Goal: Task Accomplishment & Management: Complete application form

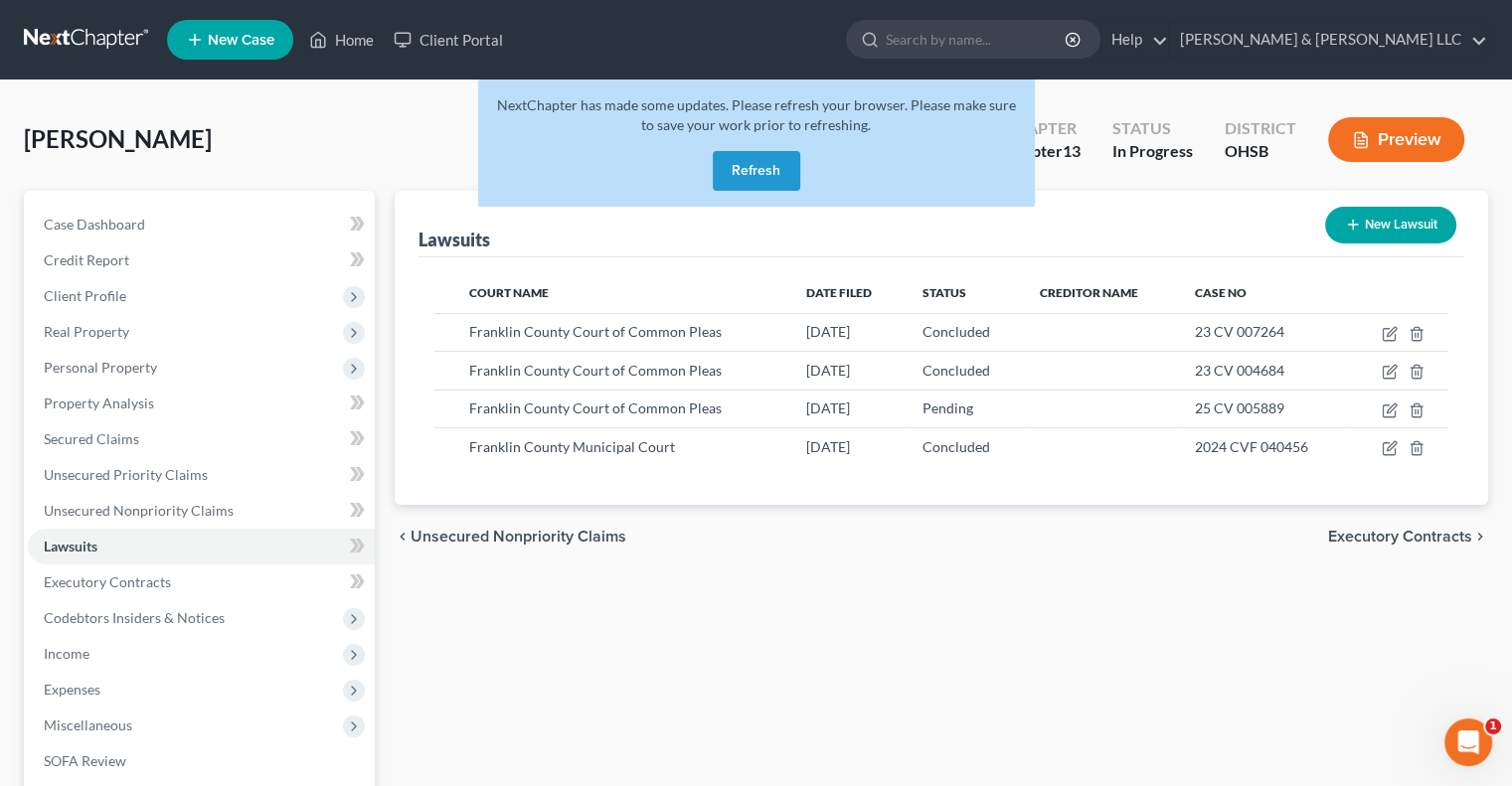
click at [737, 174] on button "Refresh" at bounding box center [756, 171] width 87 height 40
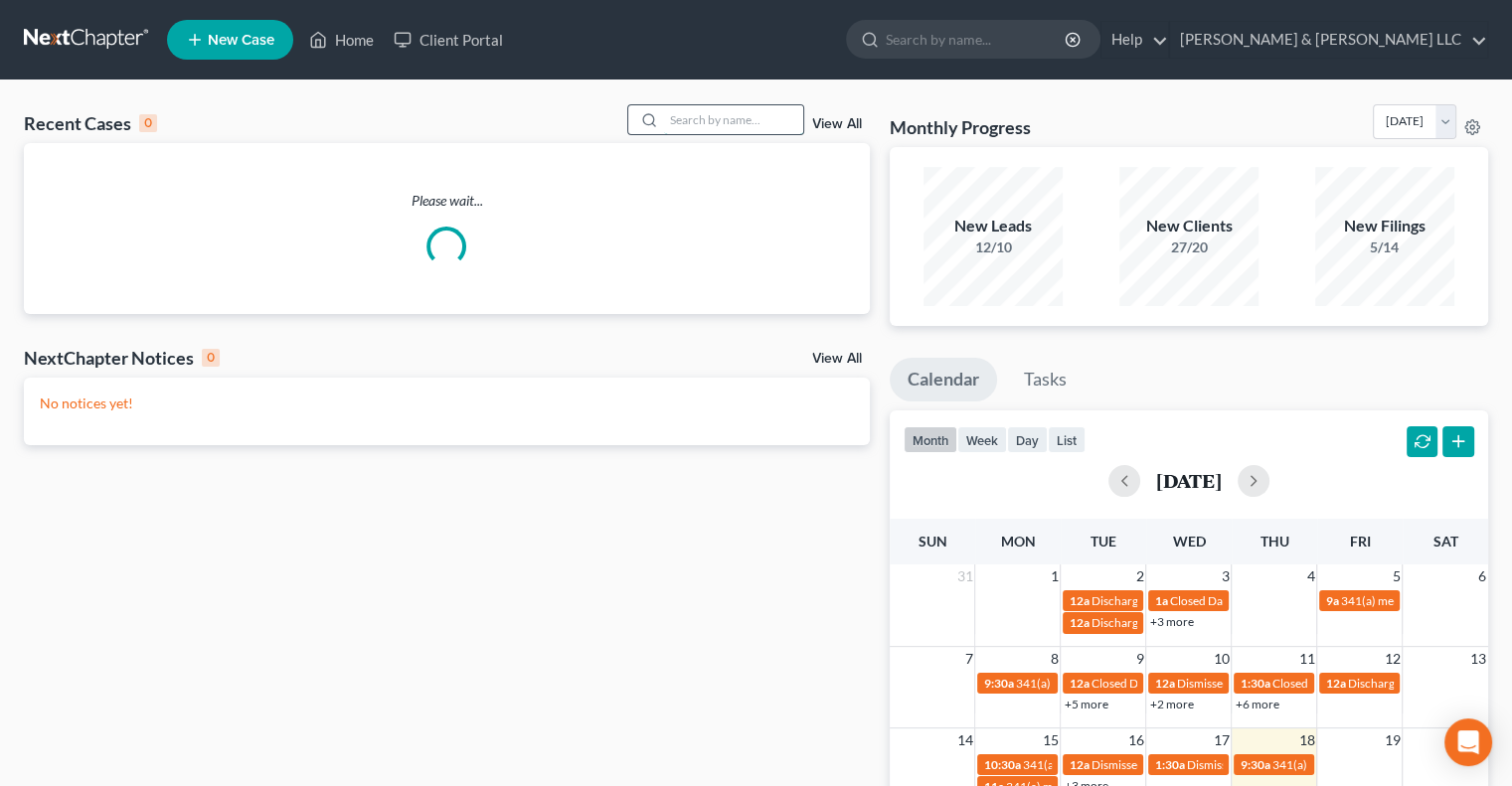
click at [715, 110] on input "search" at bounding box center [733, 119] width 139 height 29
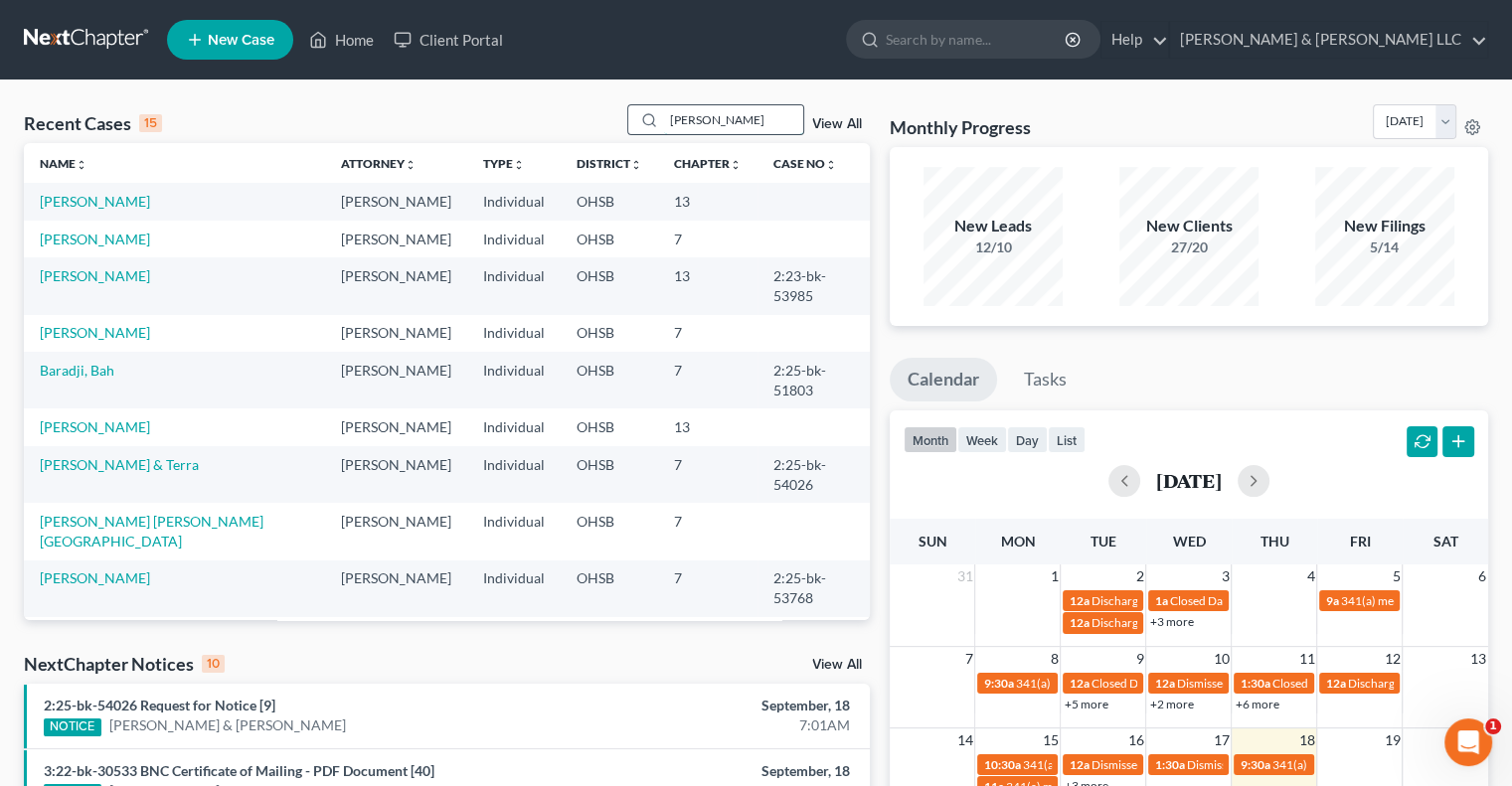
type input "[PERSON_NAME]"
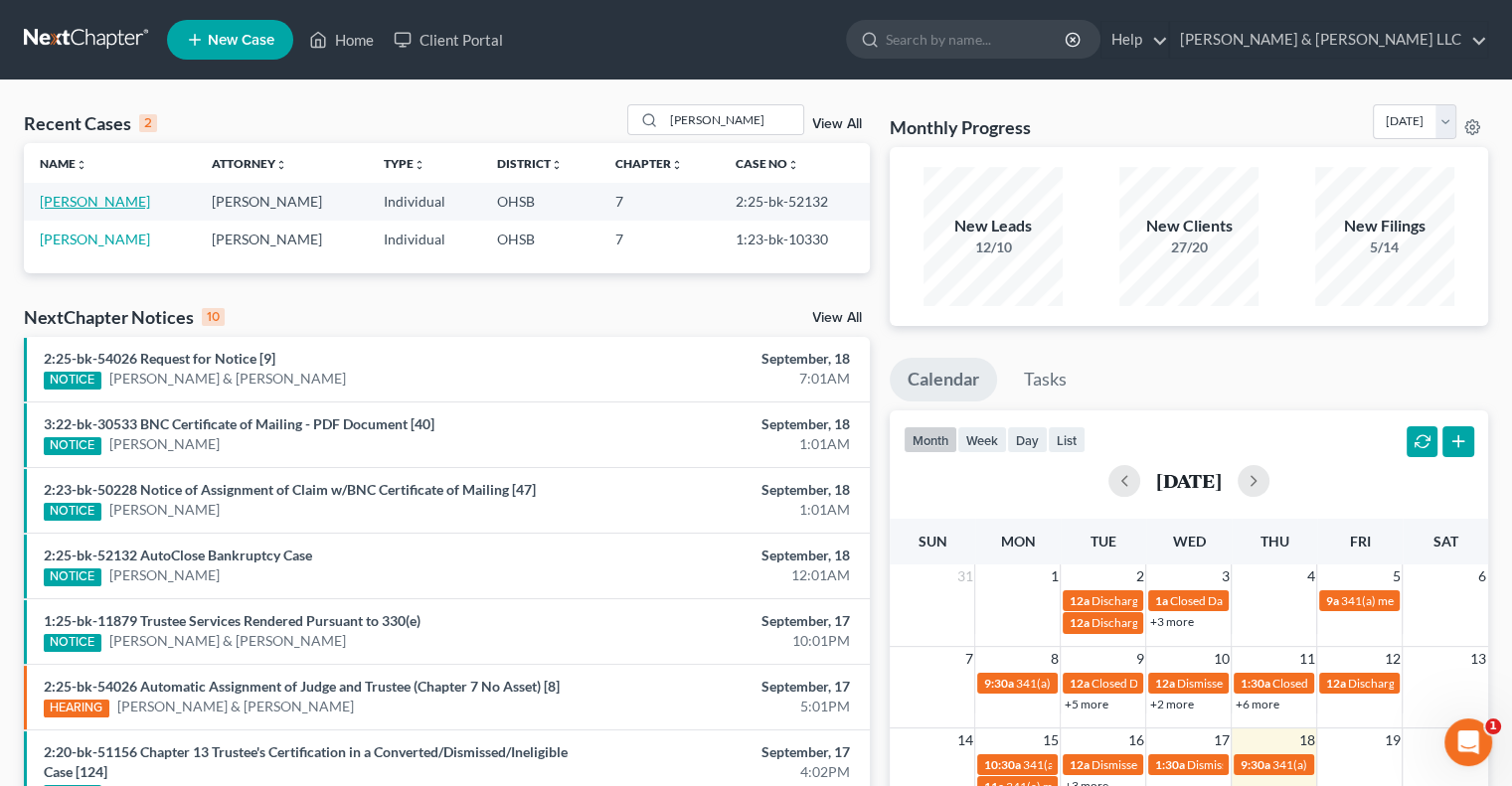
click at [87, 196] on link "[PERSON_NAME]" at bounding box center [95, 201] width 110 height 17
select select "0"
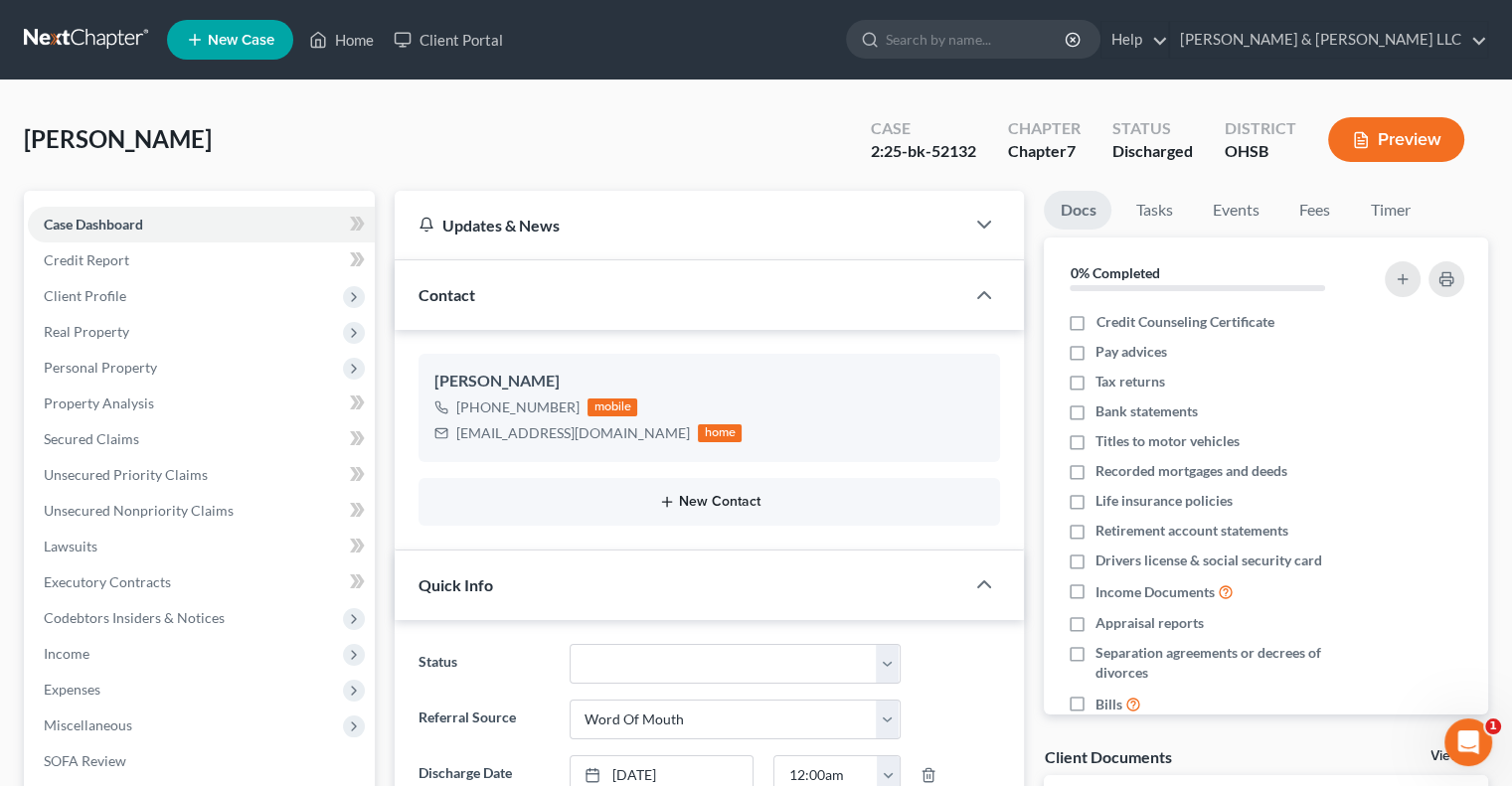
scroll to position [199, 0]
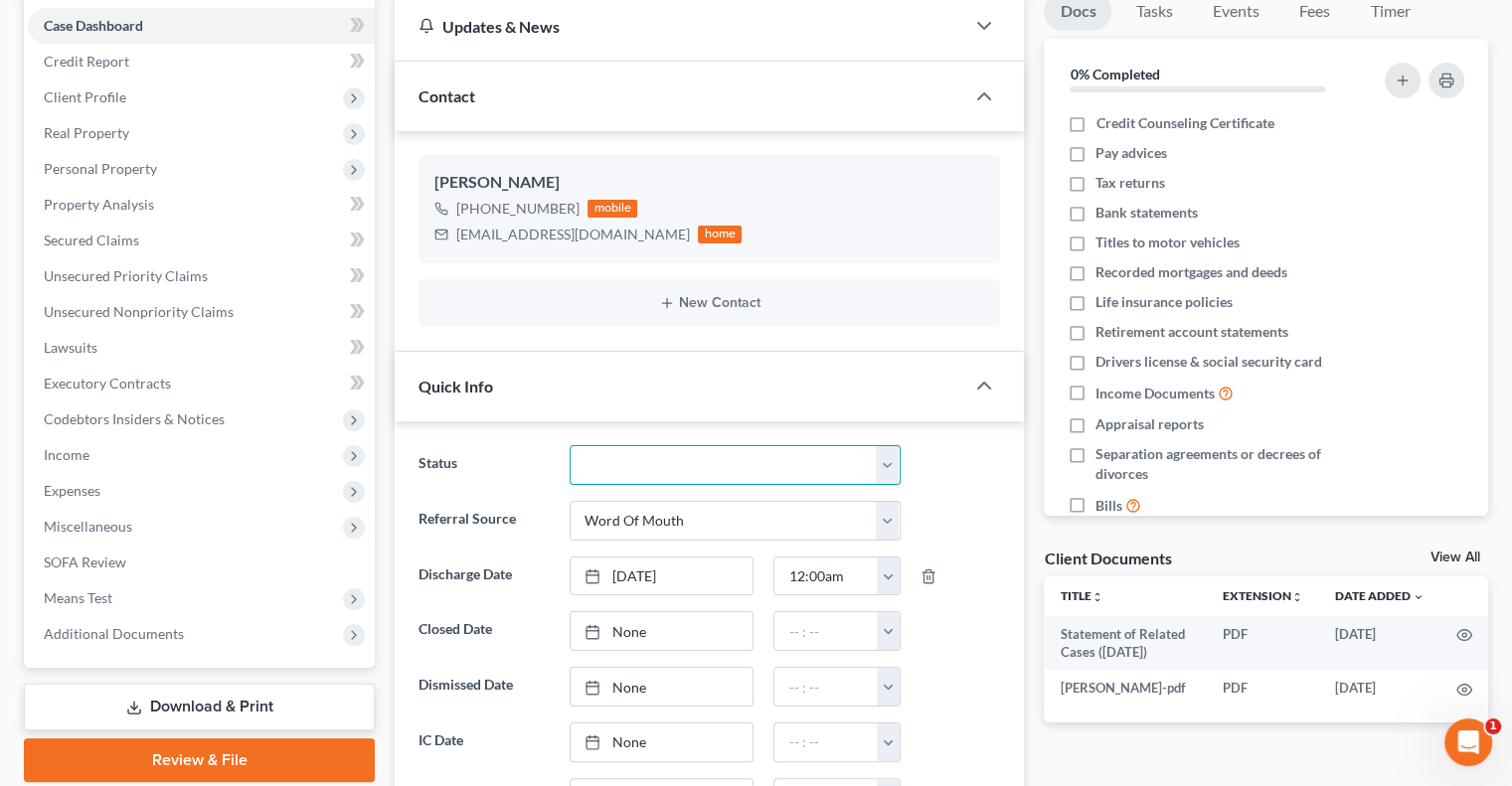
click at [630, 459] on select "Closed Discharged Dismissed Filed In Progress Lead Lost Lead Ready to File Reta…" at bounding box center [735, 465] width 331 height 40
select select "0"
click at [570, 445] on select "Closed Discharged Dismissed Filed In Progress Lead Lost Lead Ready to File Reta…" at bounding box center [735, 465] width 331 height 40
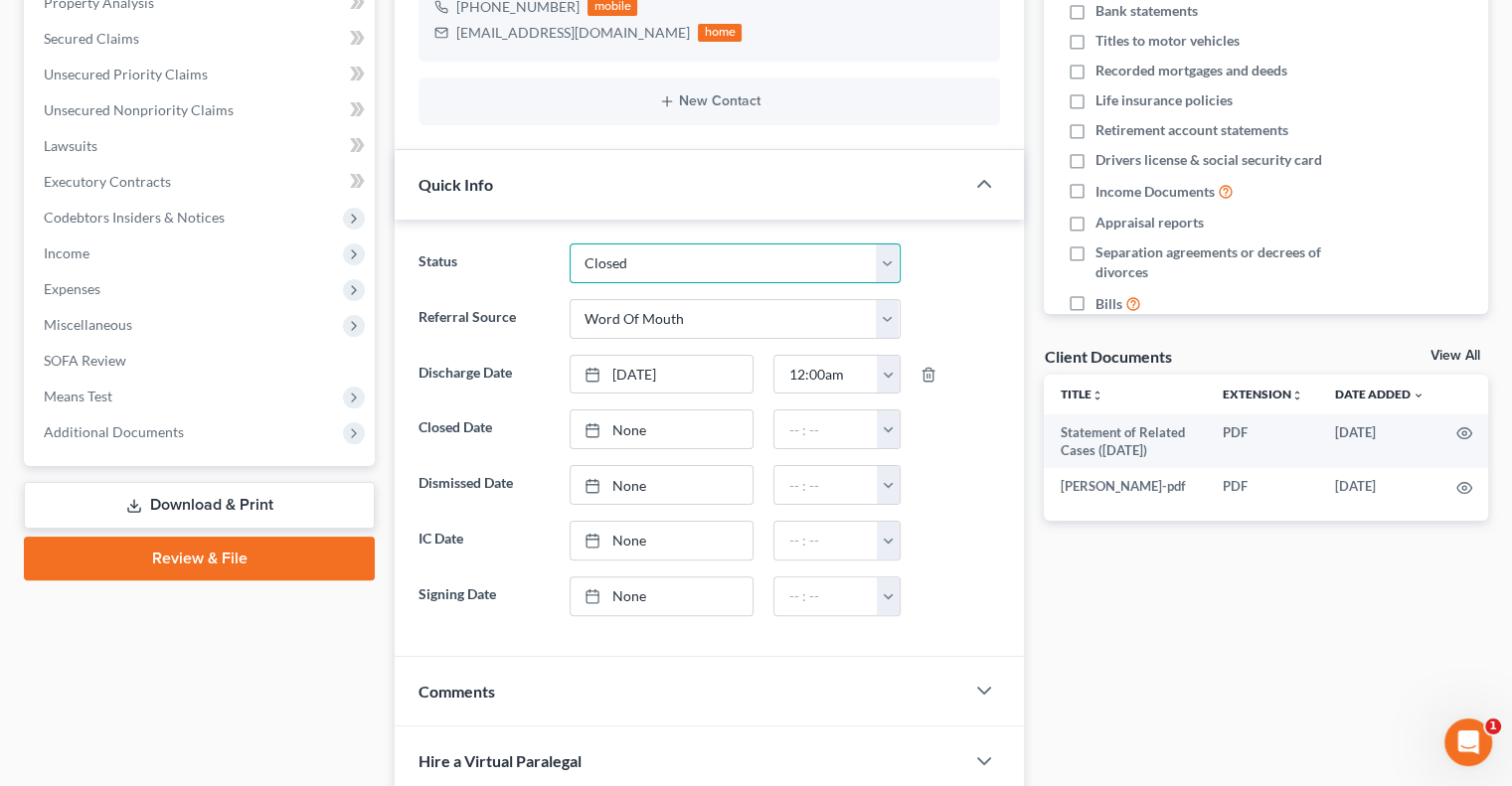
scroll to position [497, 0]
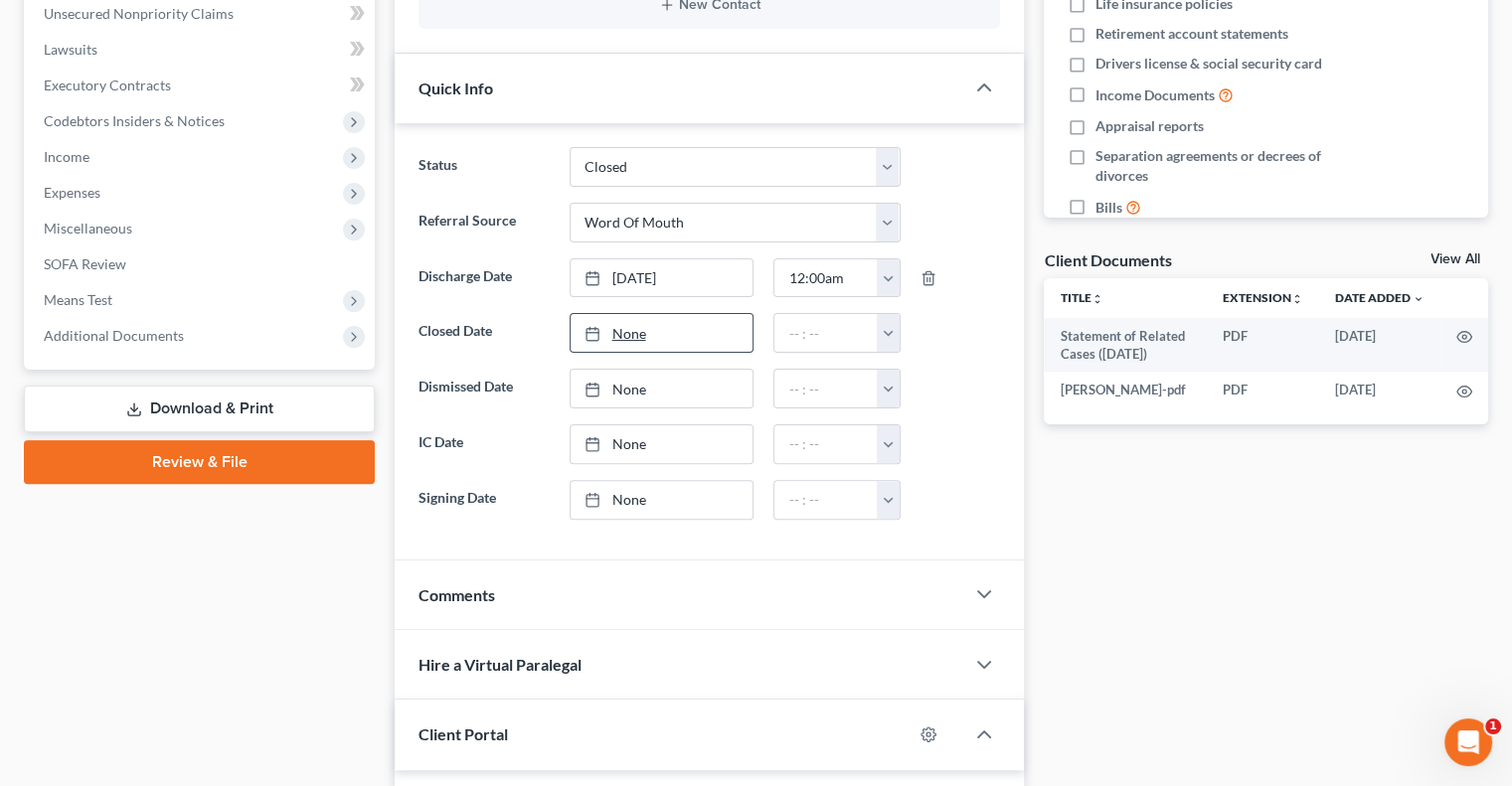
type input "[DATE]"
click at [647, 327] on link "None" at bounding box center [662, 333] width 183 height 38
click at [894, 333] on button "button" at bounding box center [888, 333] width 22 height 38
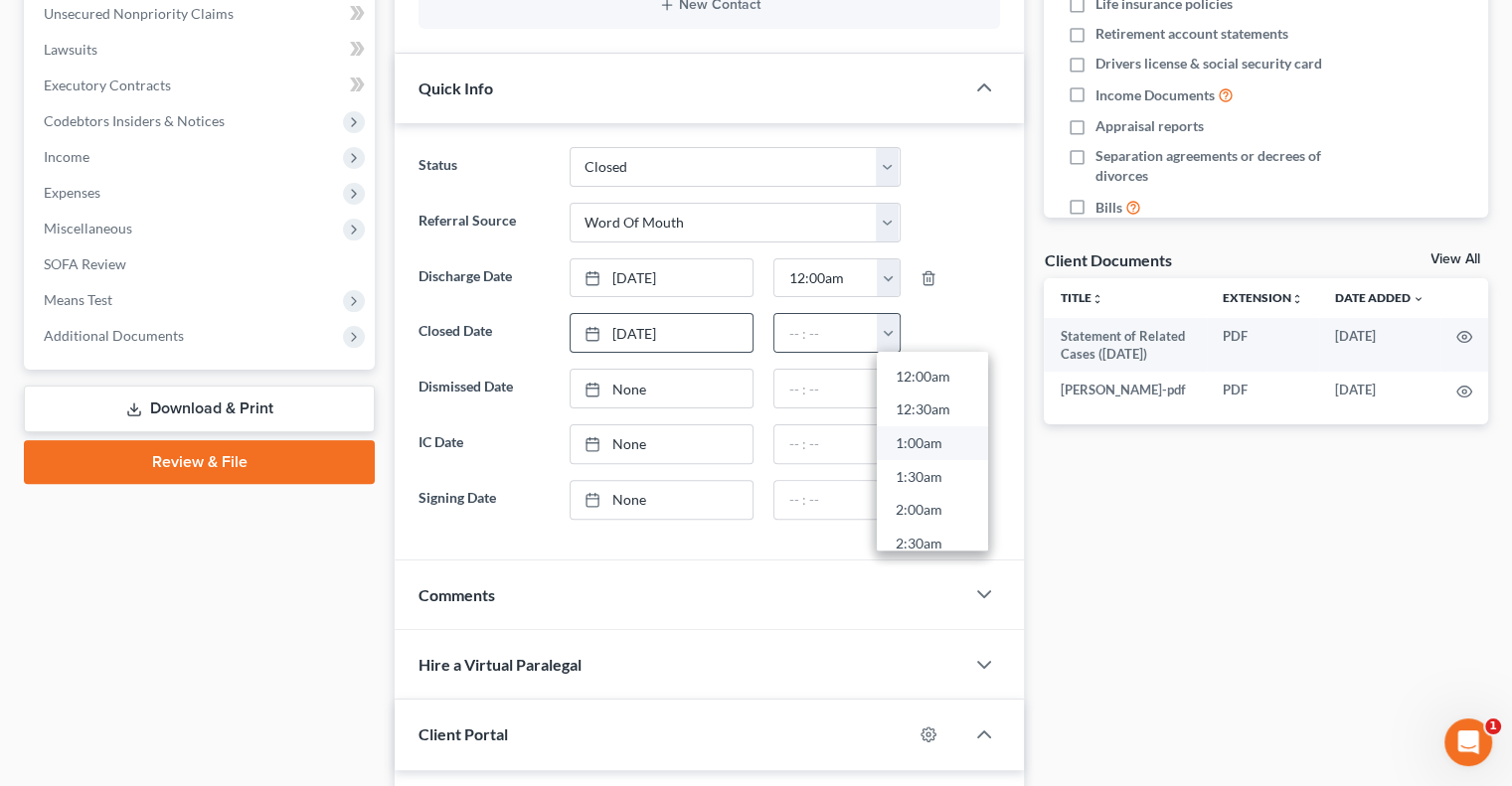
click at [901, 443] on link "1:00am" at bounding box center [932, 444] width 111 height 34
type input "1:00am"
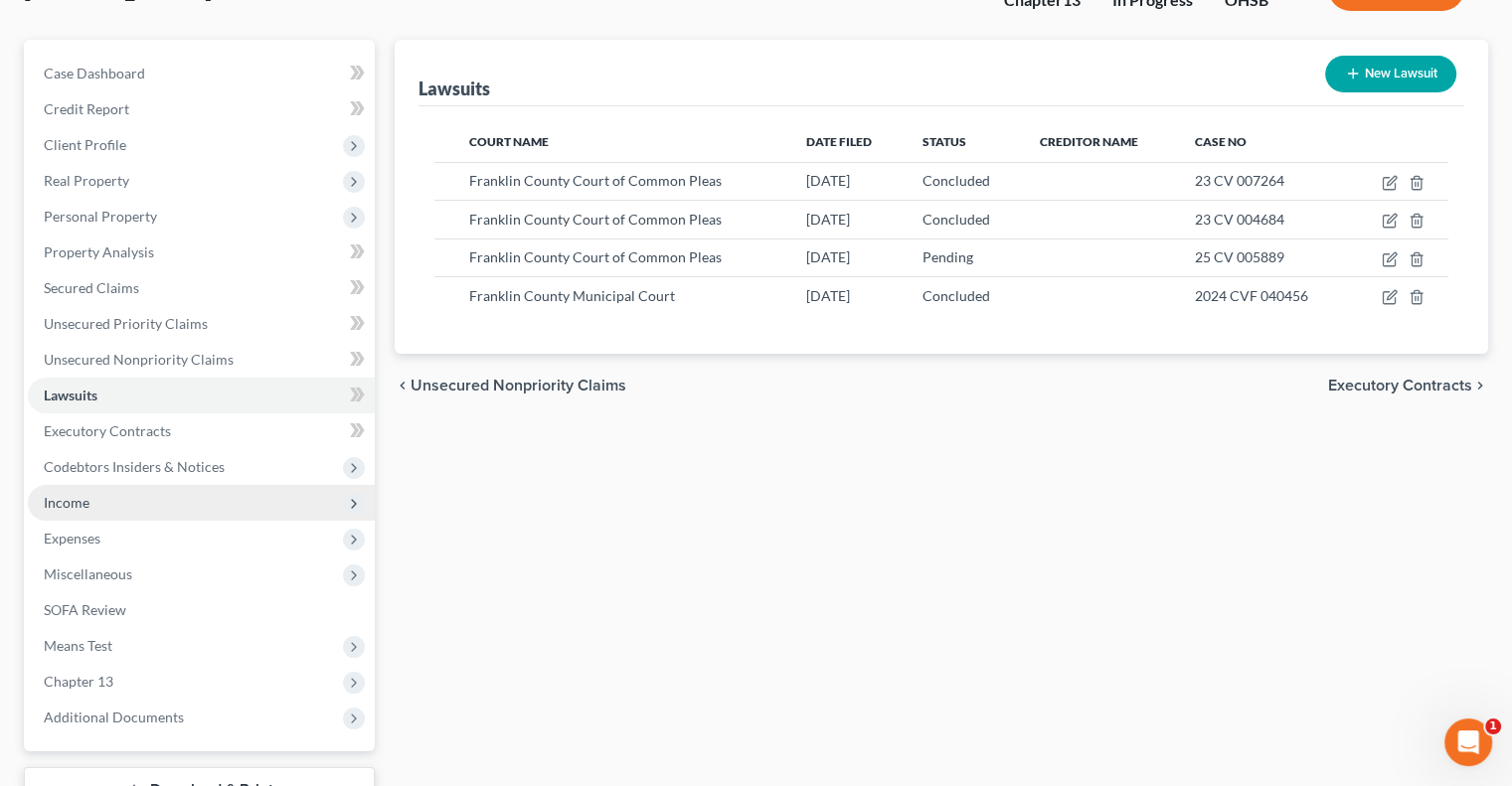
scroll to position [199, 0]
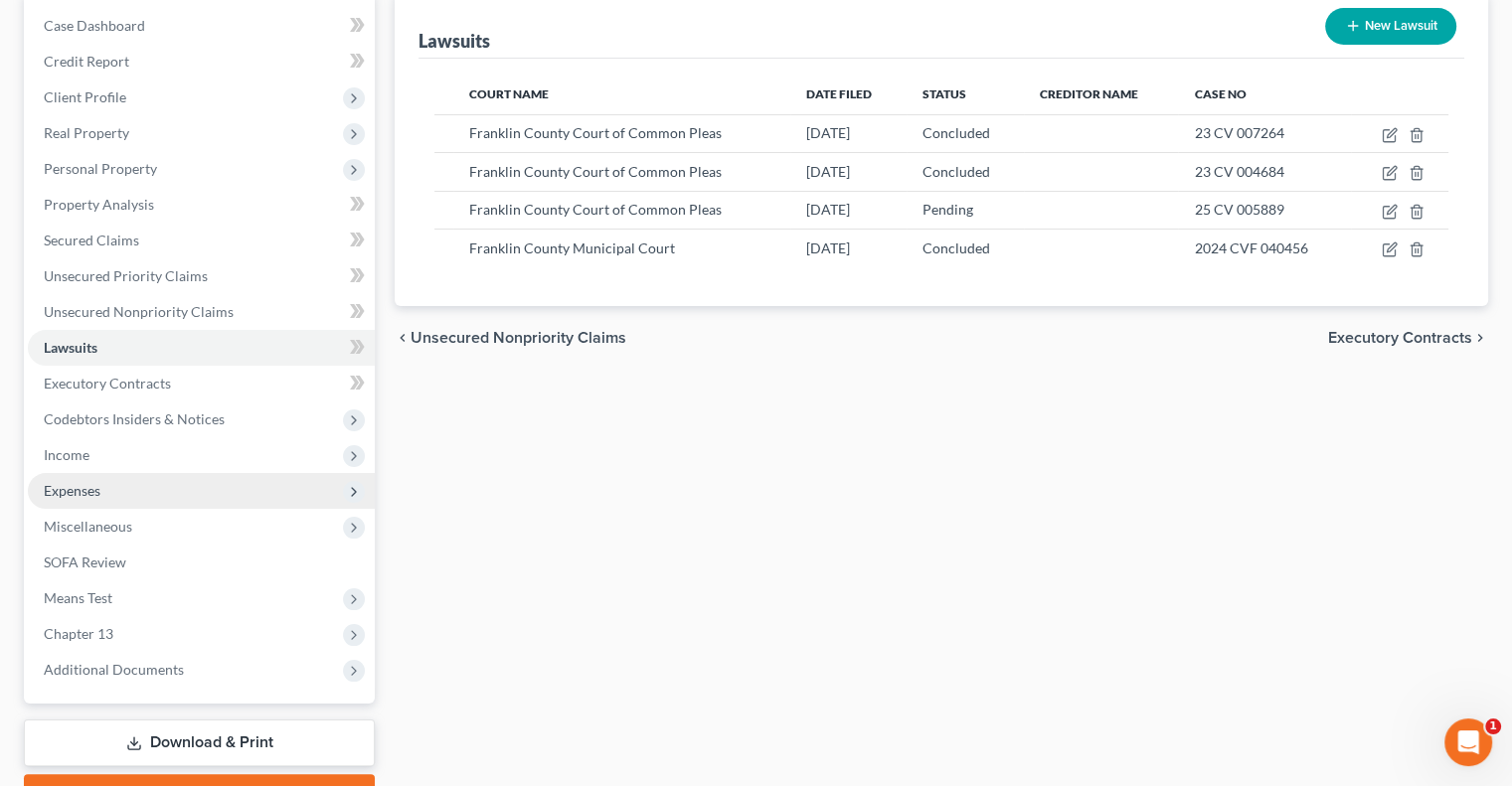
click at [74, 493] on span "Expenses" at bounding box center [72, 490] width 57 height 17
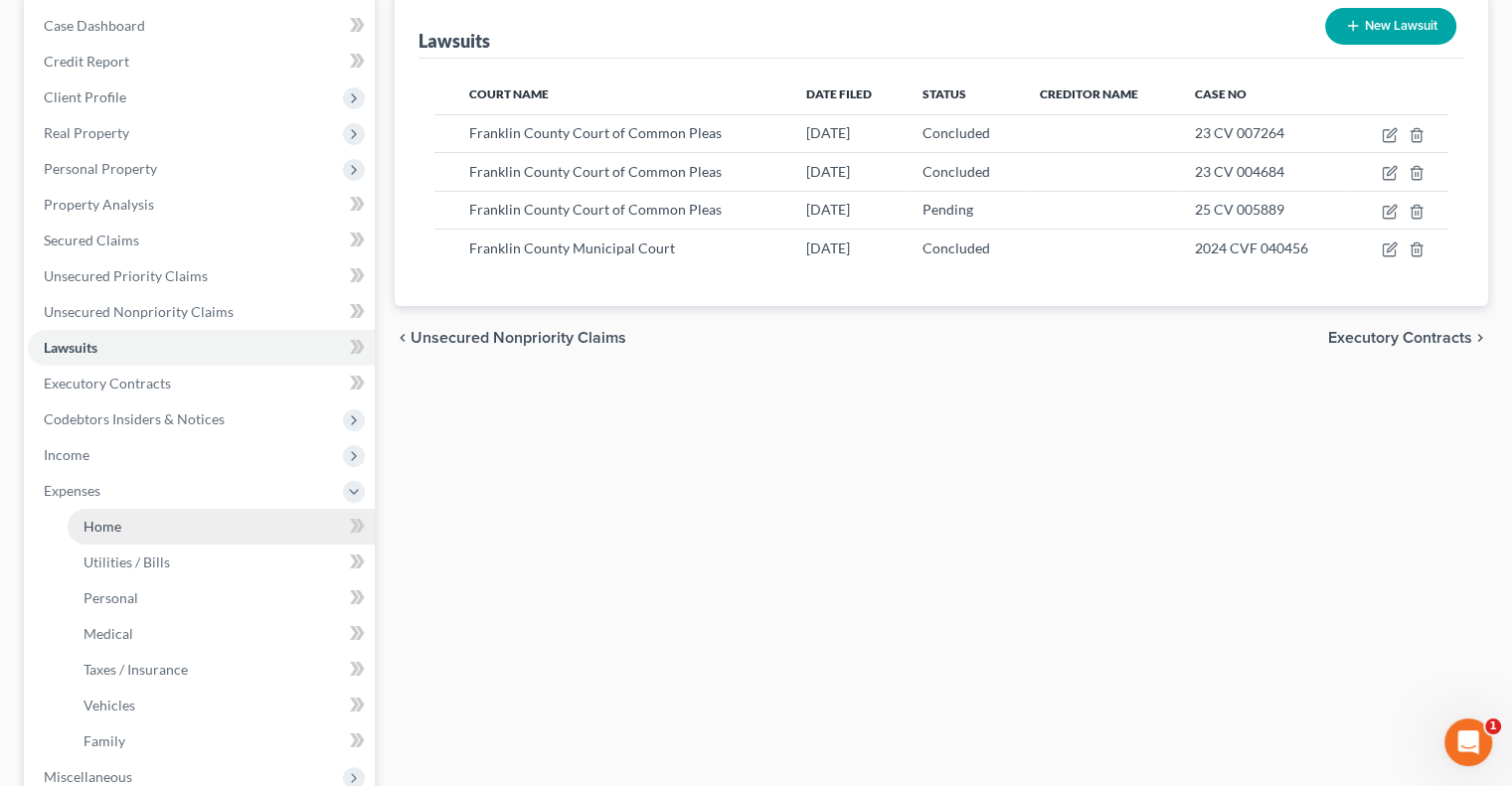
click at [103, 527] on span "Home" at bounding box center [103, 526] width 38 height 17
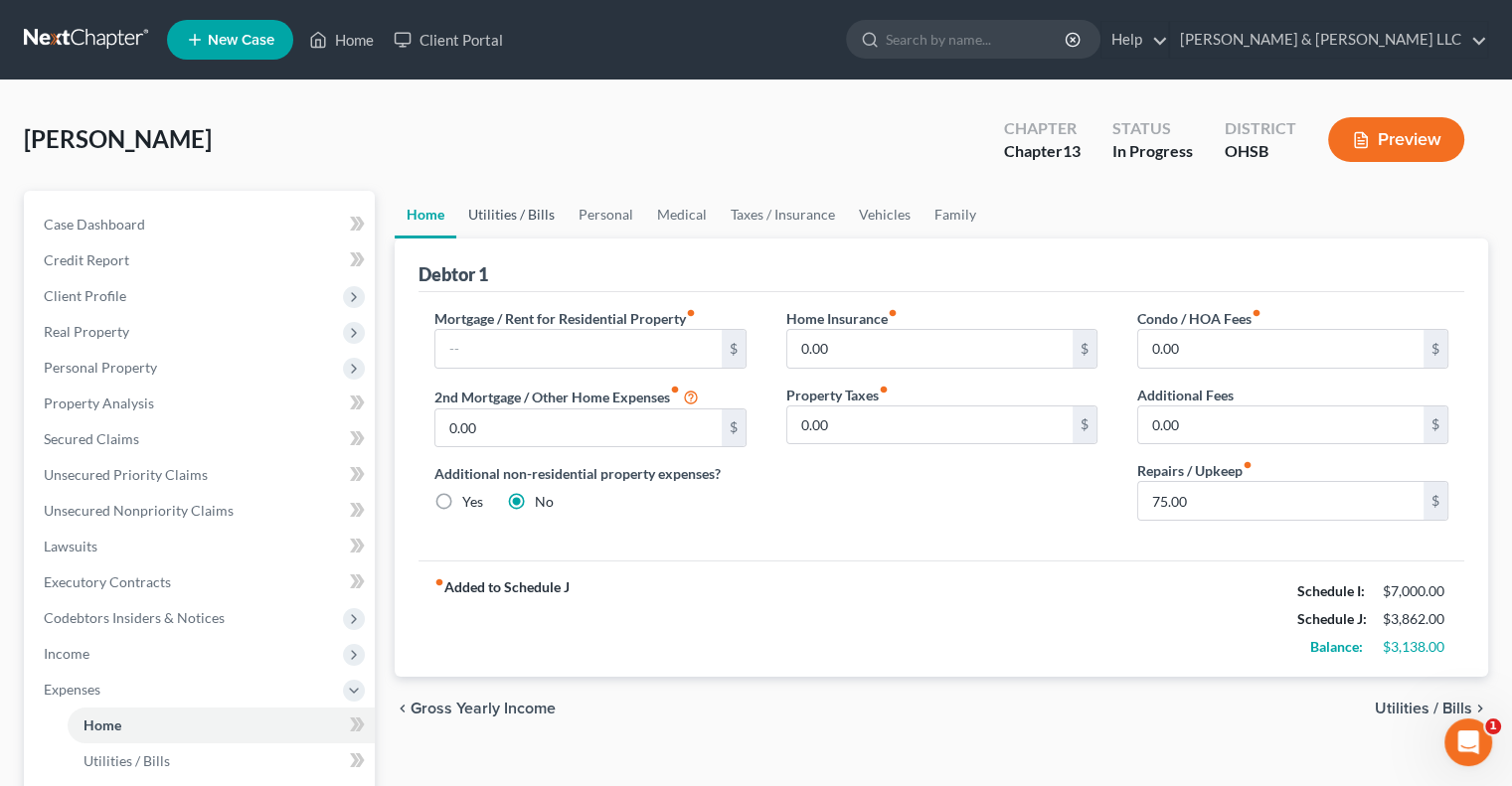
click at [521, 214] on link "Utilities / Bills" at bounding box center [511, 215] width 110 height 48
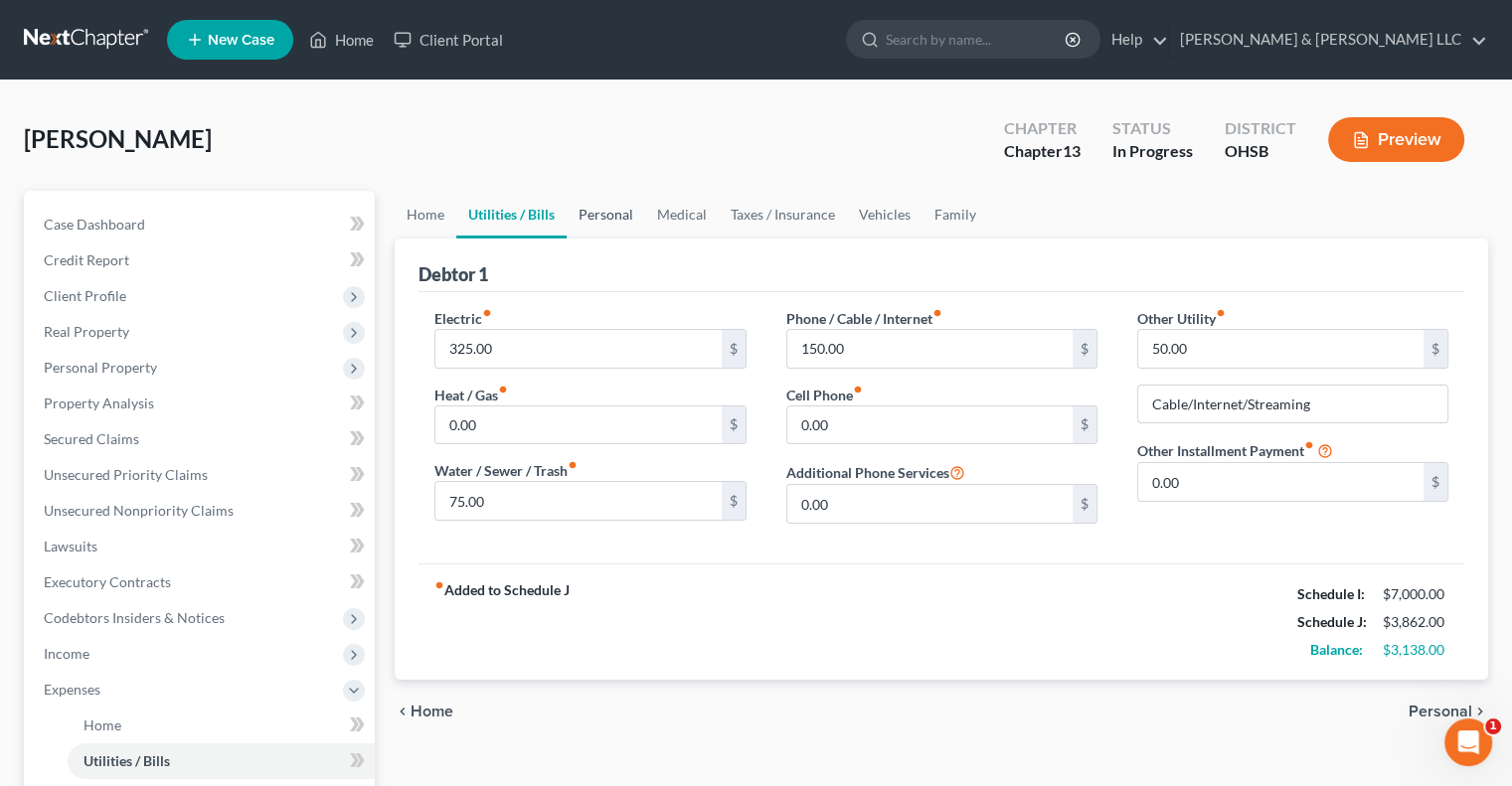
click at [615, 223] on link "Personal" at bounding box center [606, 215] width 79 height 48
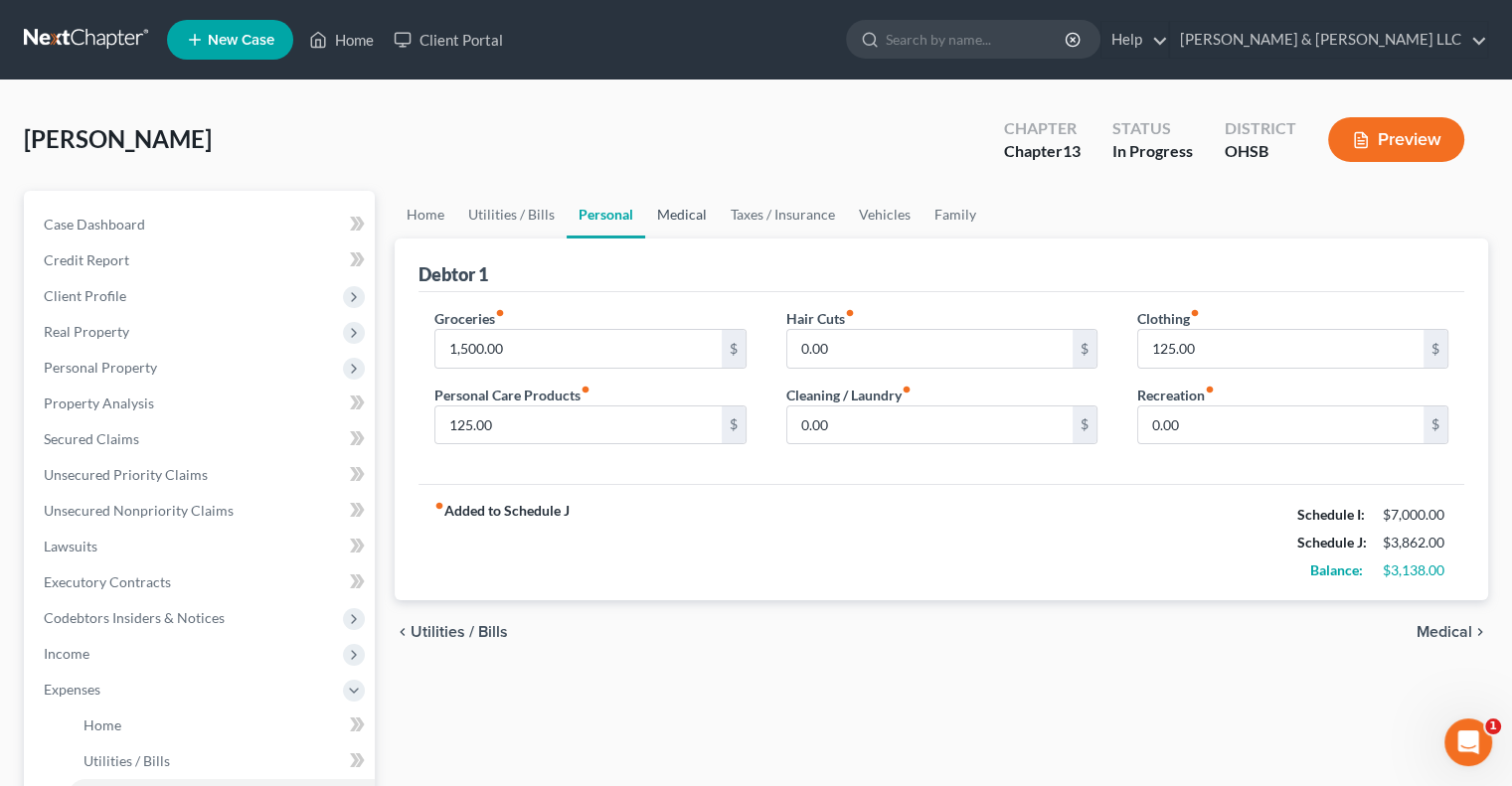
click at [672, 219] on link "Medical" at bounding box center [682, 215] width 74 height 48
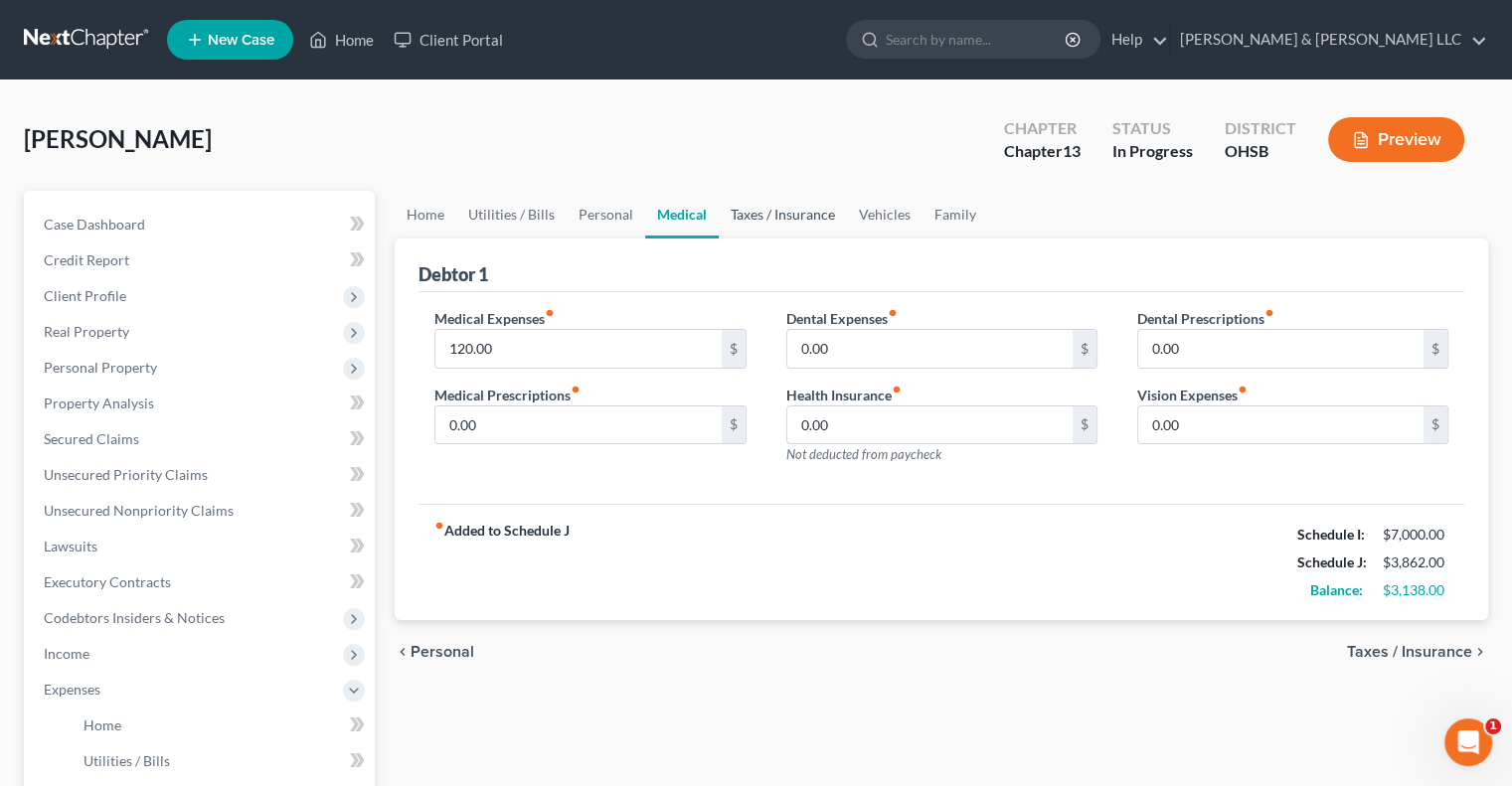
click at [767, 222] on link "Taxes / Insurance" at bounding box center [783, 215] width 128 height 48
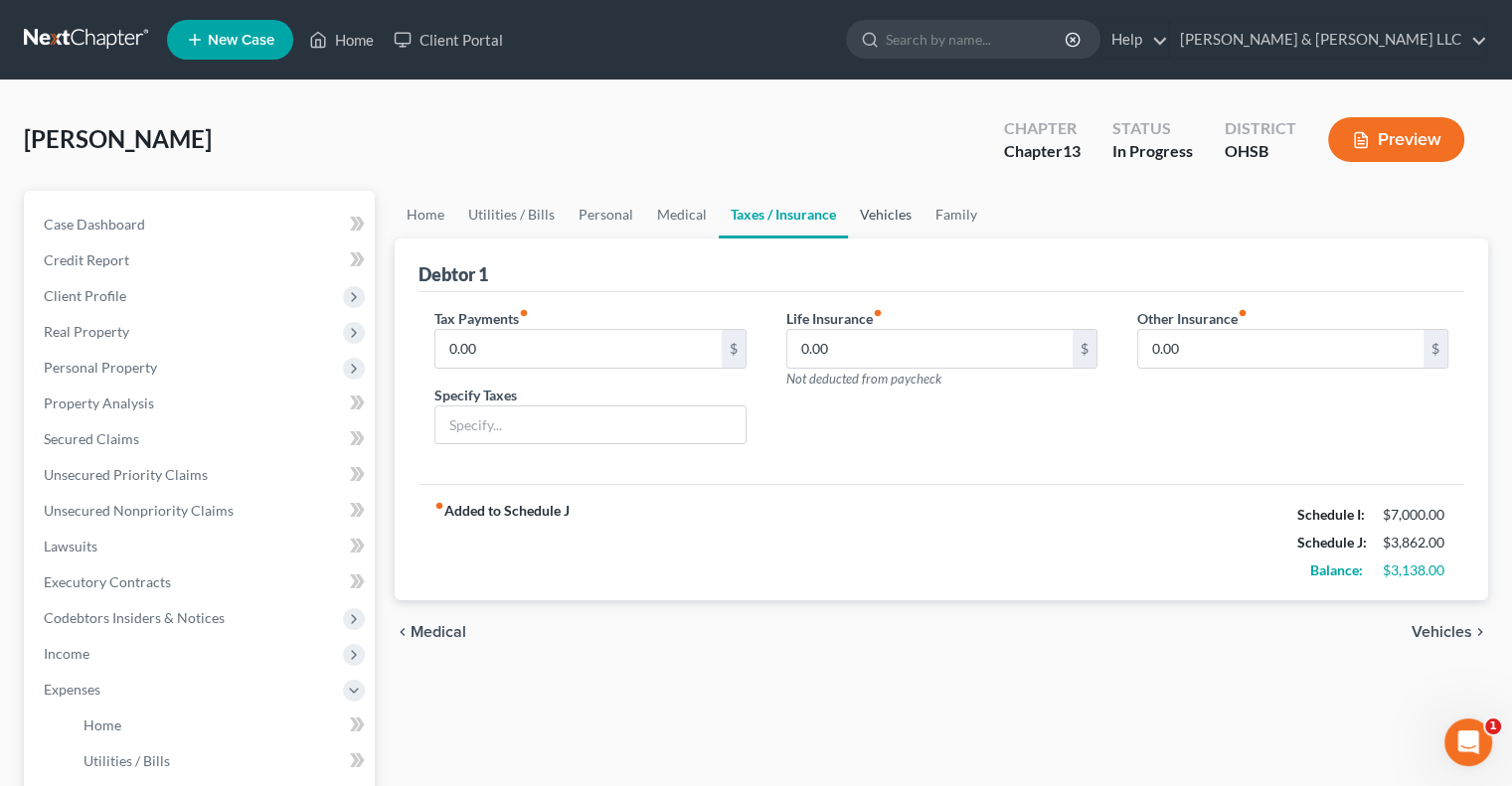
click at [879, 211] on link "Vehicles" at bounding box center [886, 215] width 76 height 48
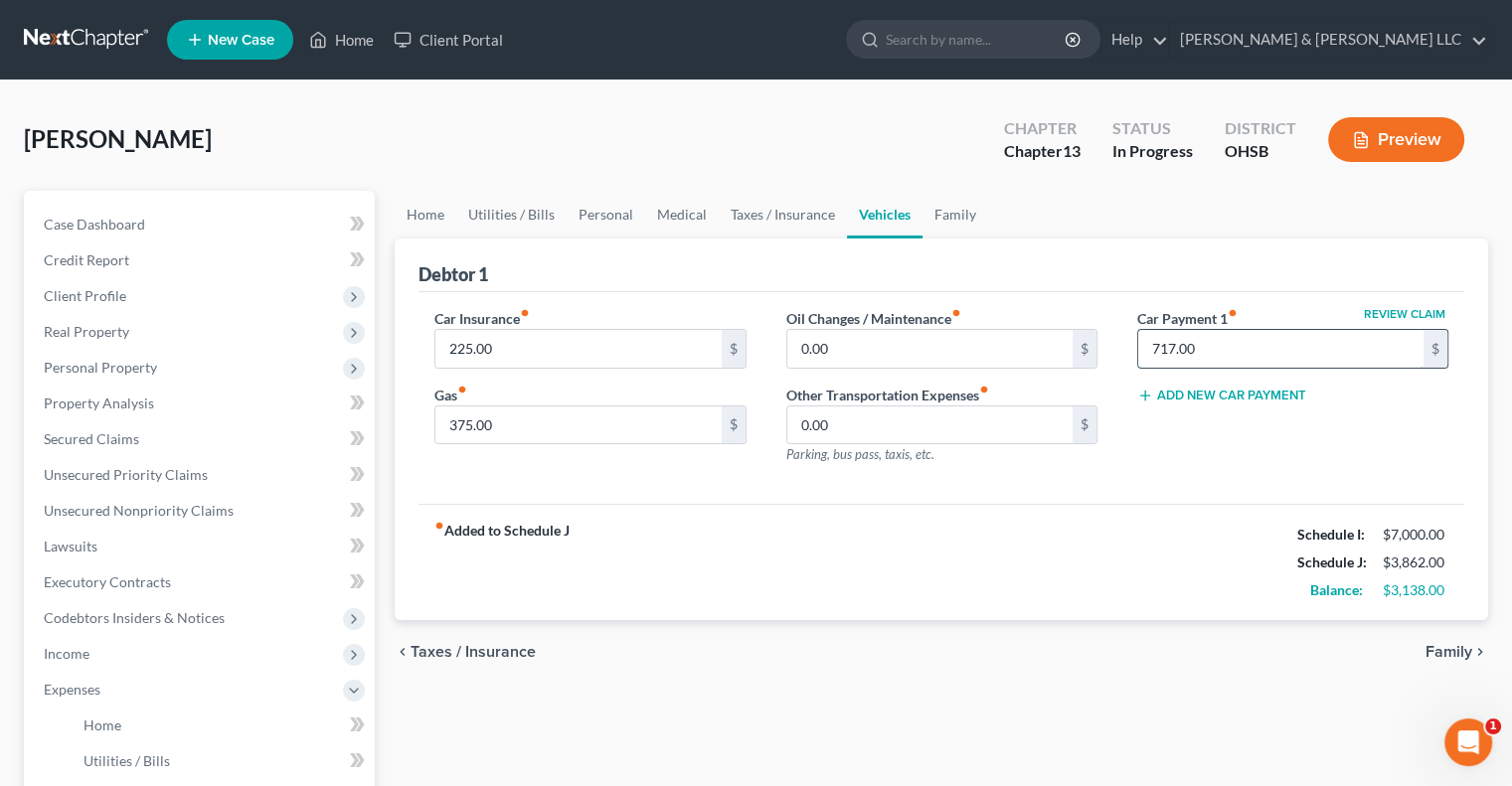
click at [1220, 353] on input "717.00" at bounding box center [1280, 349] width 285 height 38
click at [757, 210] on link "Taxes / Insurance" at bounding box center [783, 215] width 128 height 48
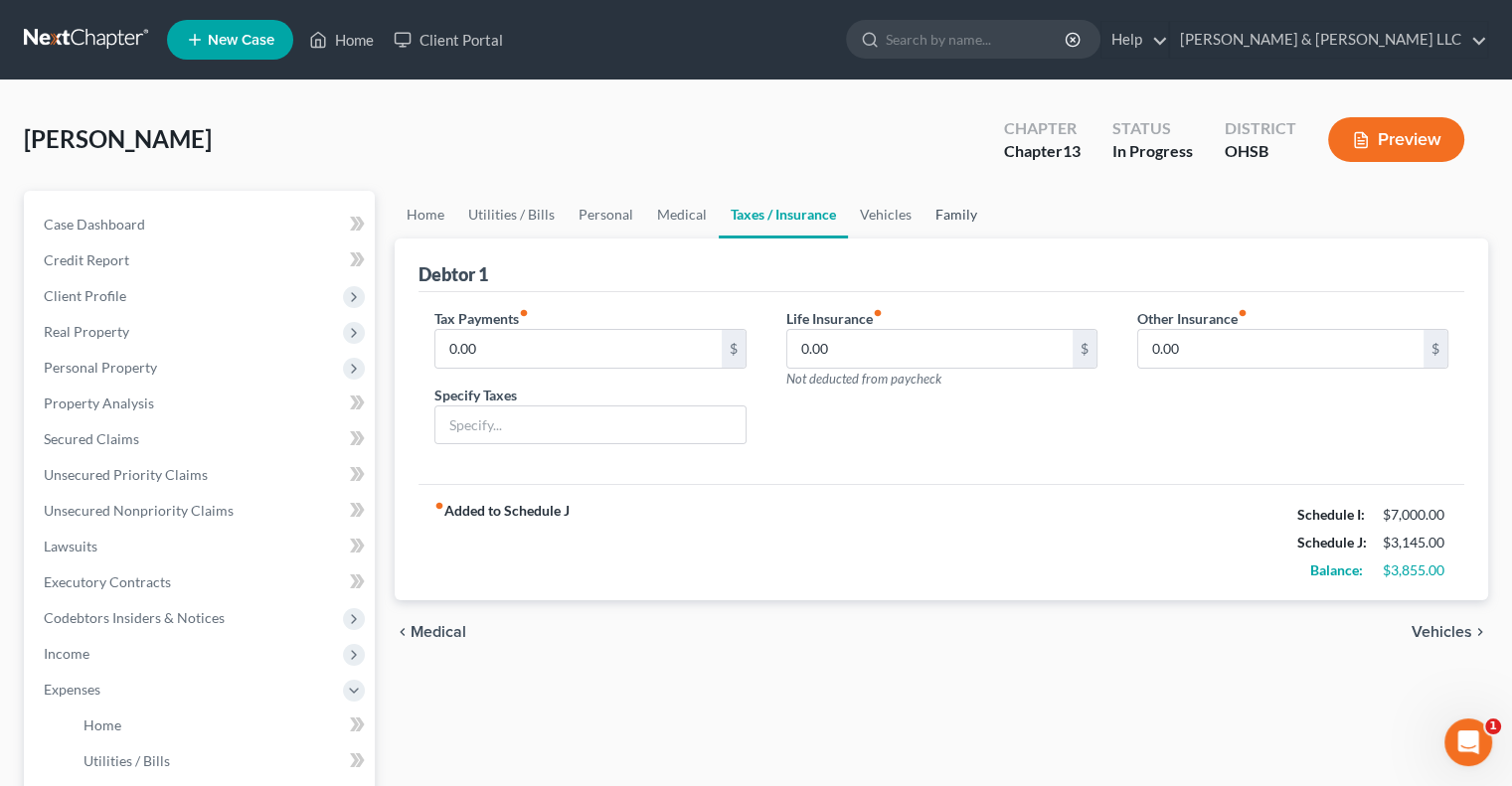
click at [950, 217] on link "Family" at bounding box center [956, 215] width 66 height 48
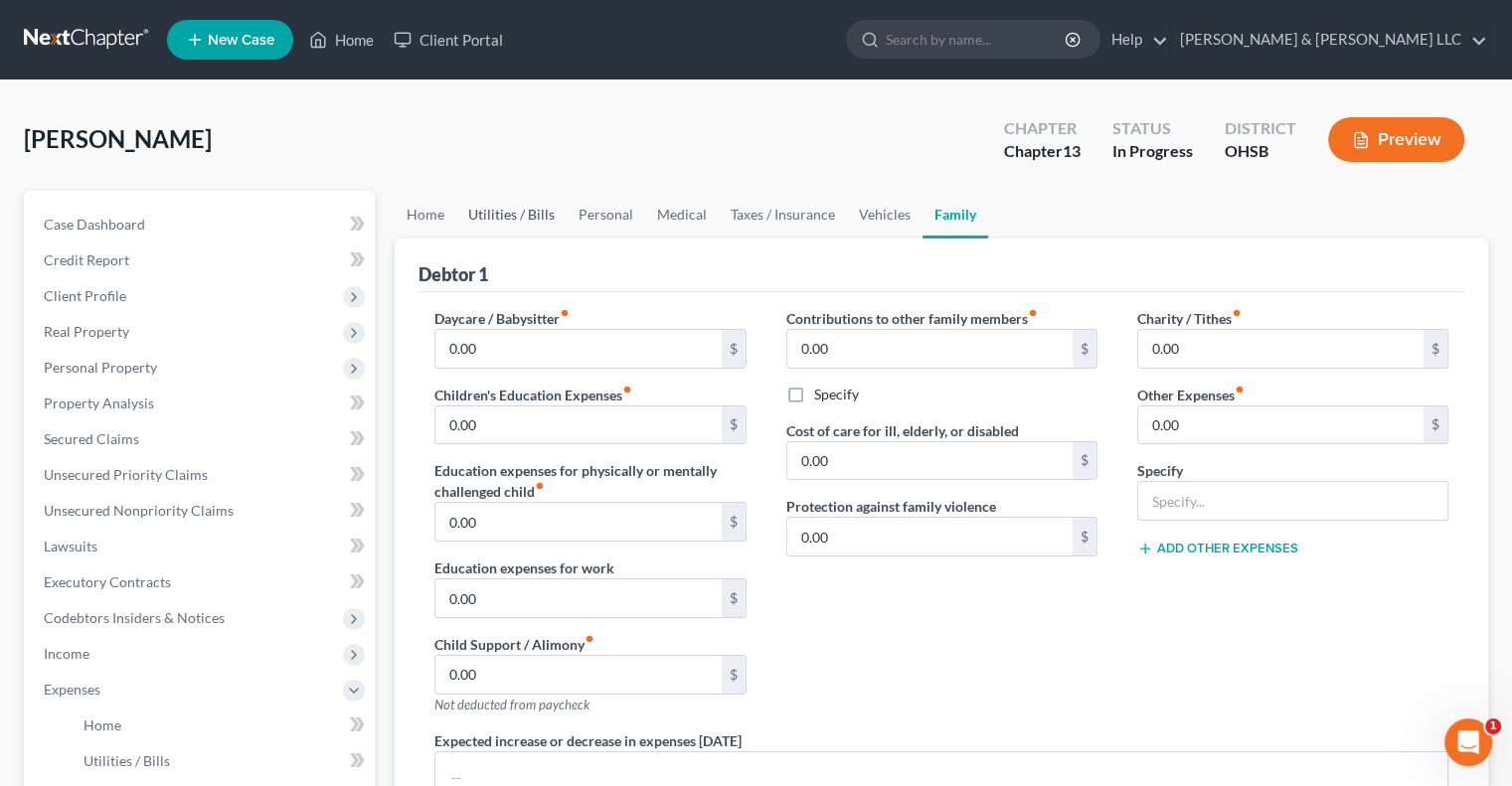
click at [516, 222] on link "Utilities / Bills" at bounding box center [511, 215] width 110 height 48
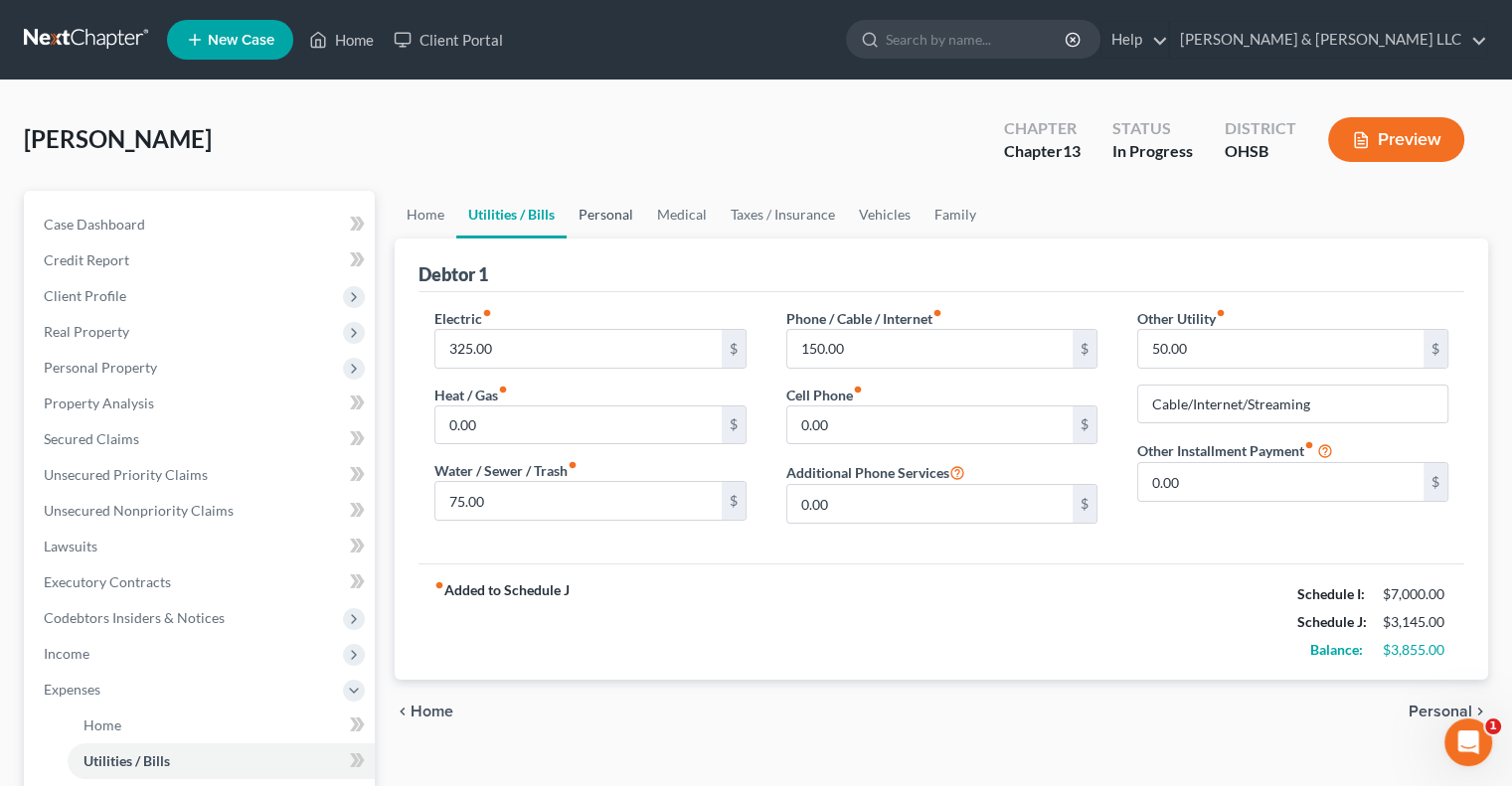
click at [609, 222] on link "Personal" at bounding box center [606, 215] width 79 height 48
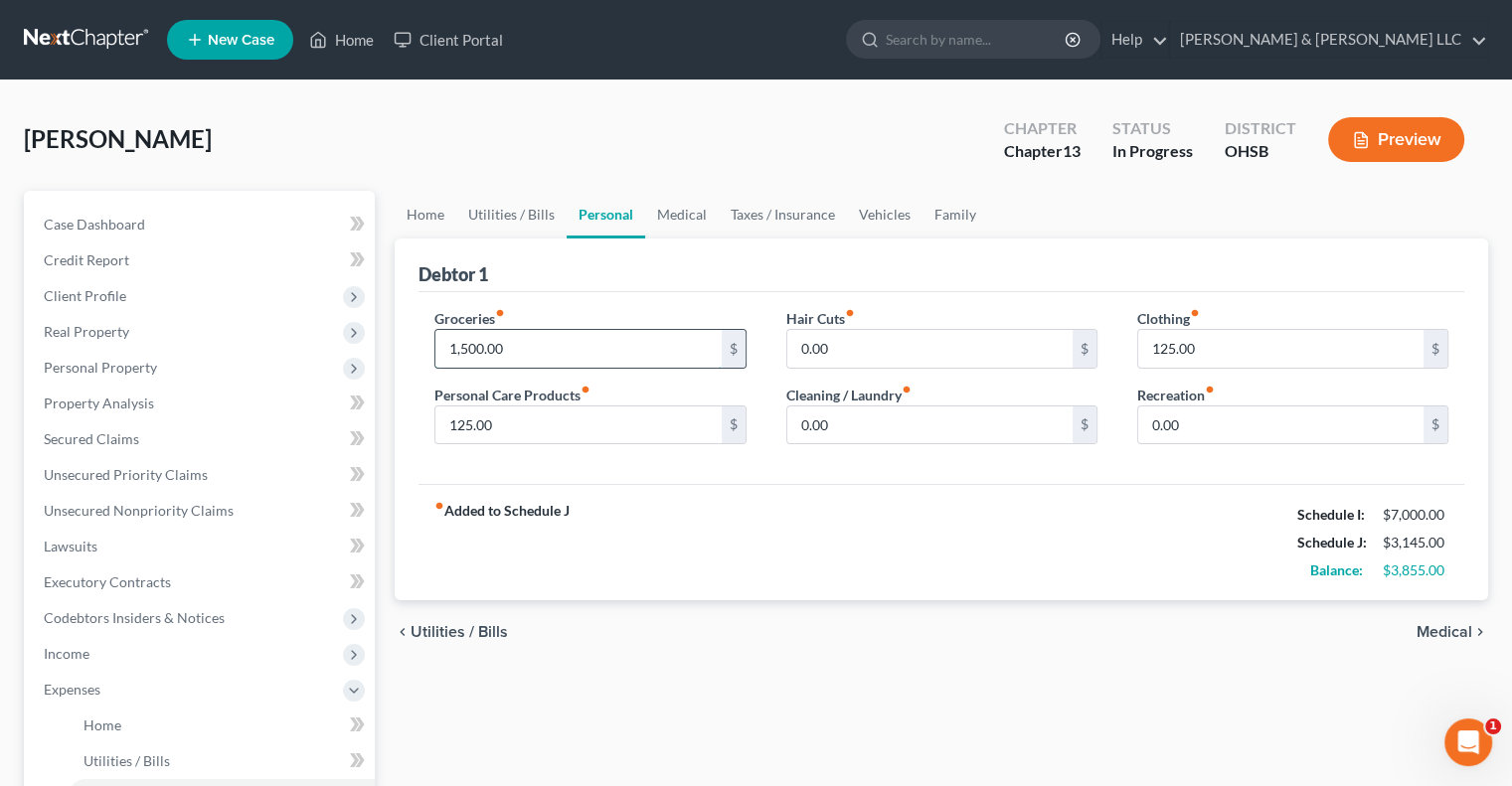
click at [536, 358] on input "1,500.00" at bounding box center [577, 349] width 285 height 38
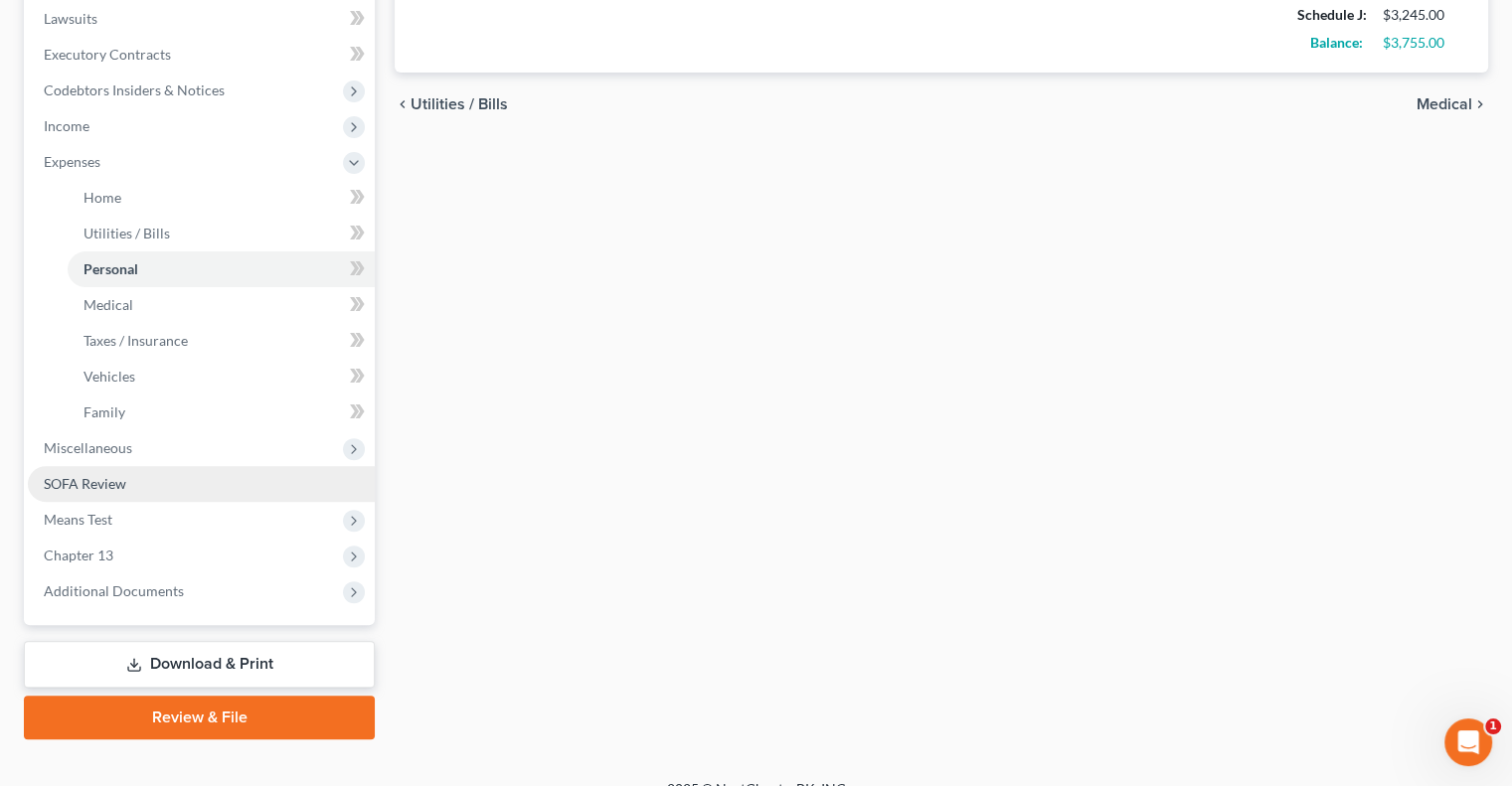
scroll to position [555, 0]
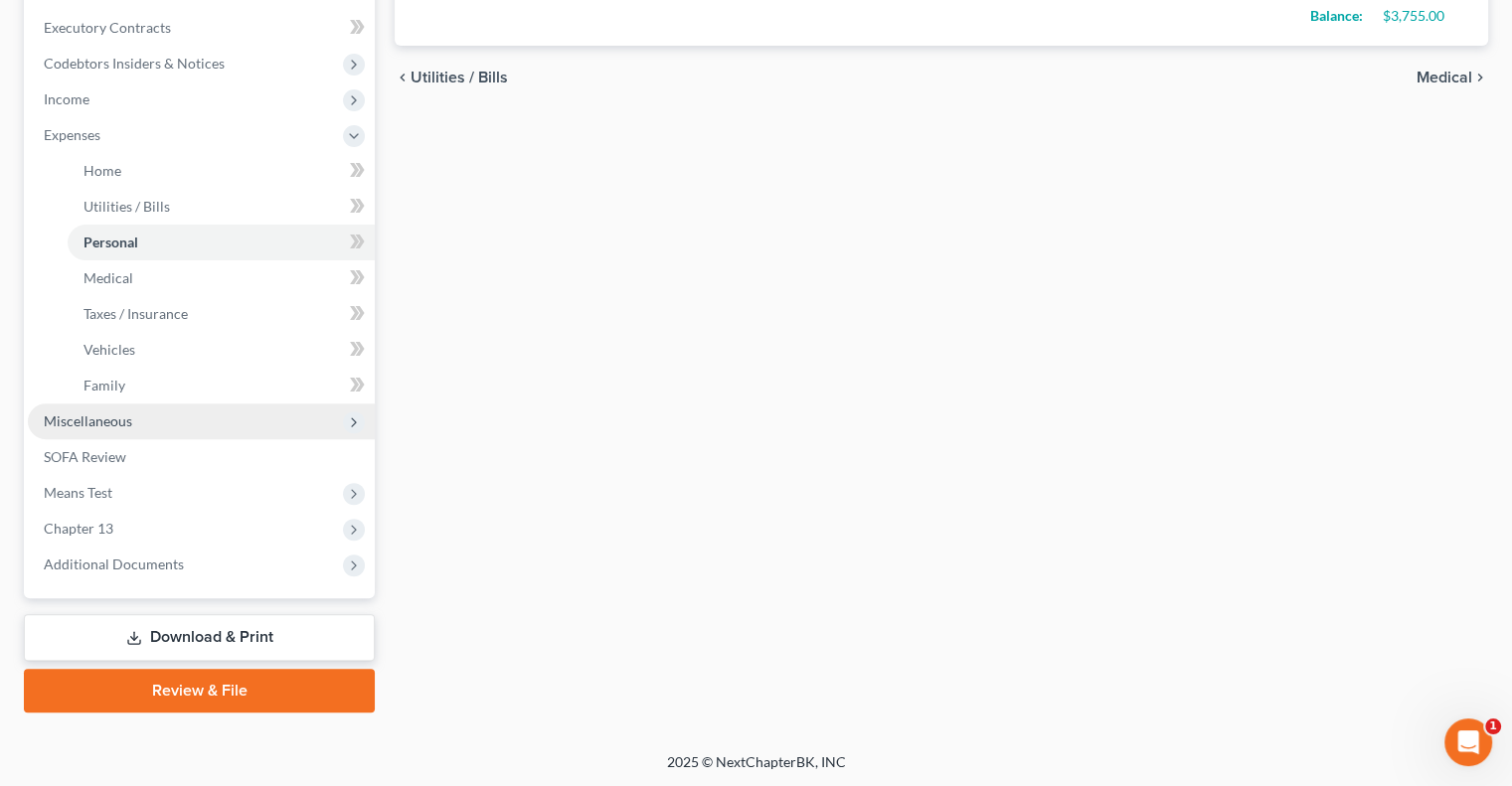
click at [80, 423] on span "Miscellaneous" at bounding box center [88, 421] width 88 height 17
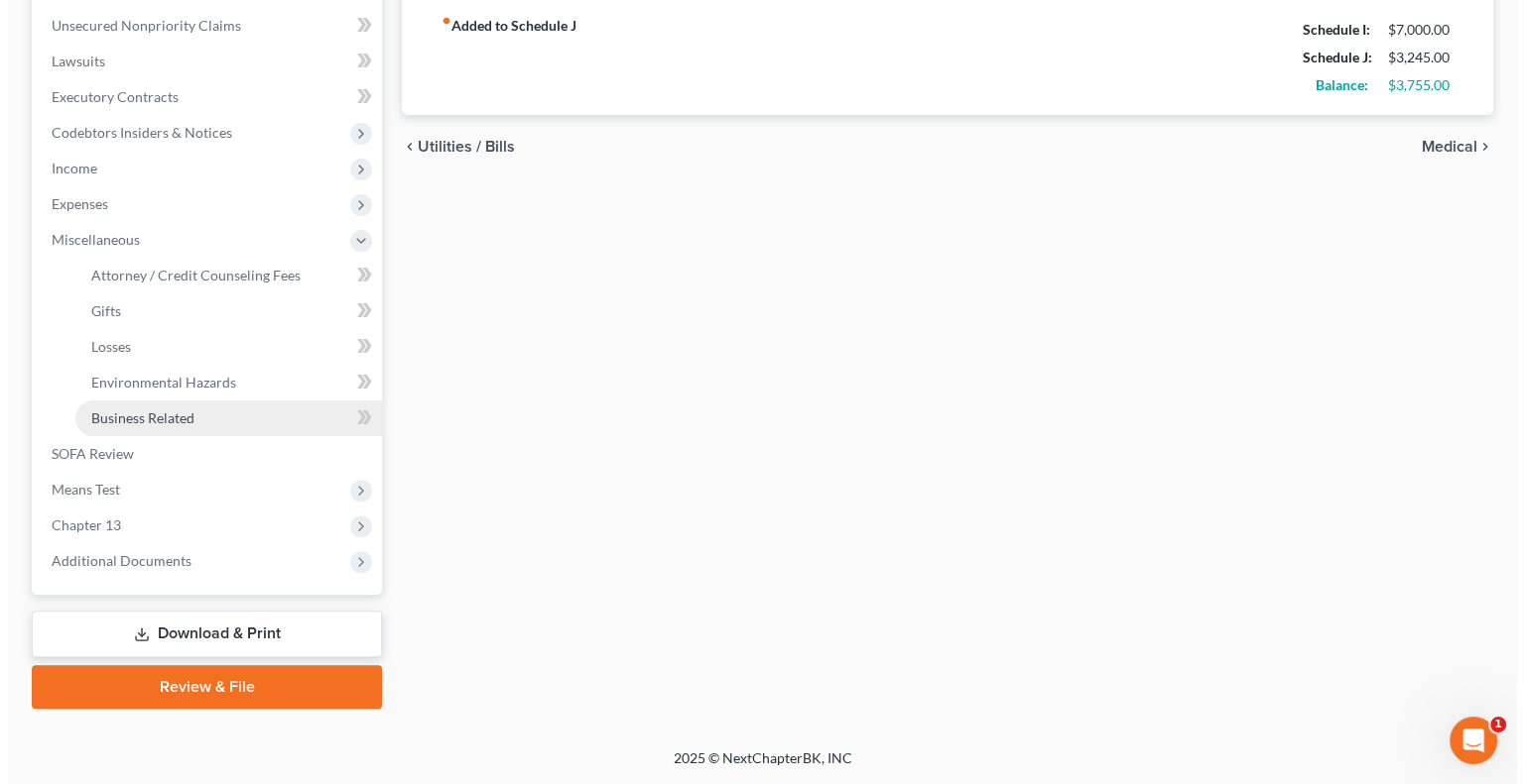
scroll to position [482, 0]
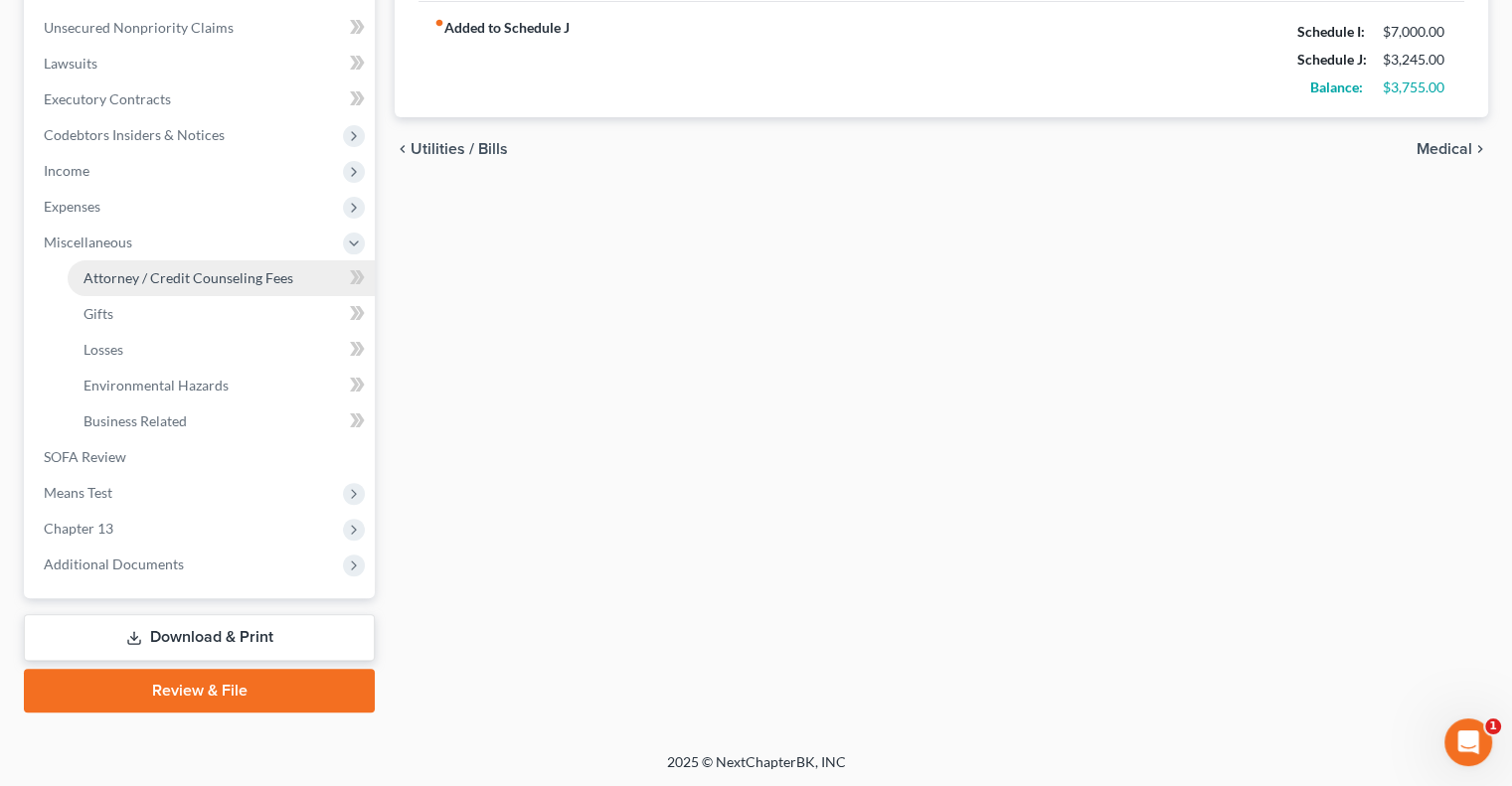
click at [116, 277] on span "Attorney / Credit Counseling Fees" at bounding box center [189, 277] width 210 height 17
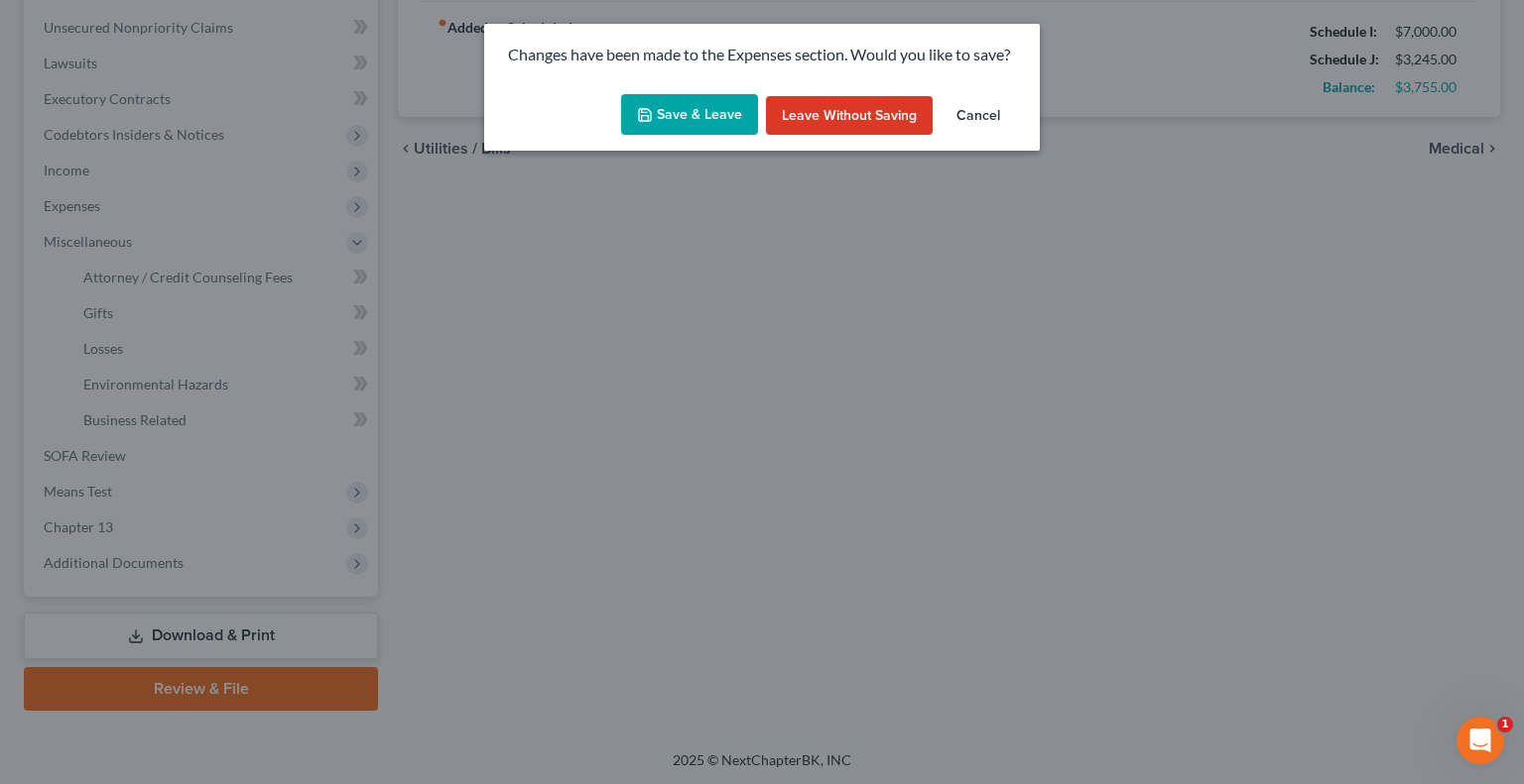
click at [743, 120] on button "Save & Leave" at bounding box center [689, 115] width 137 height 42
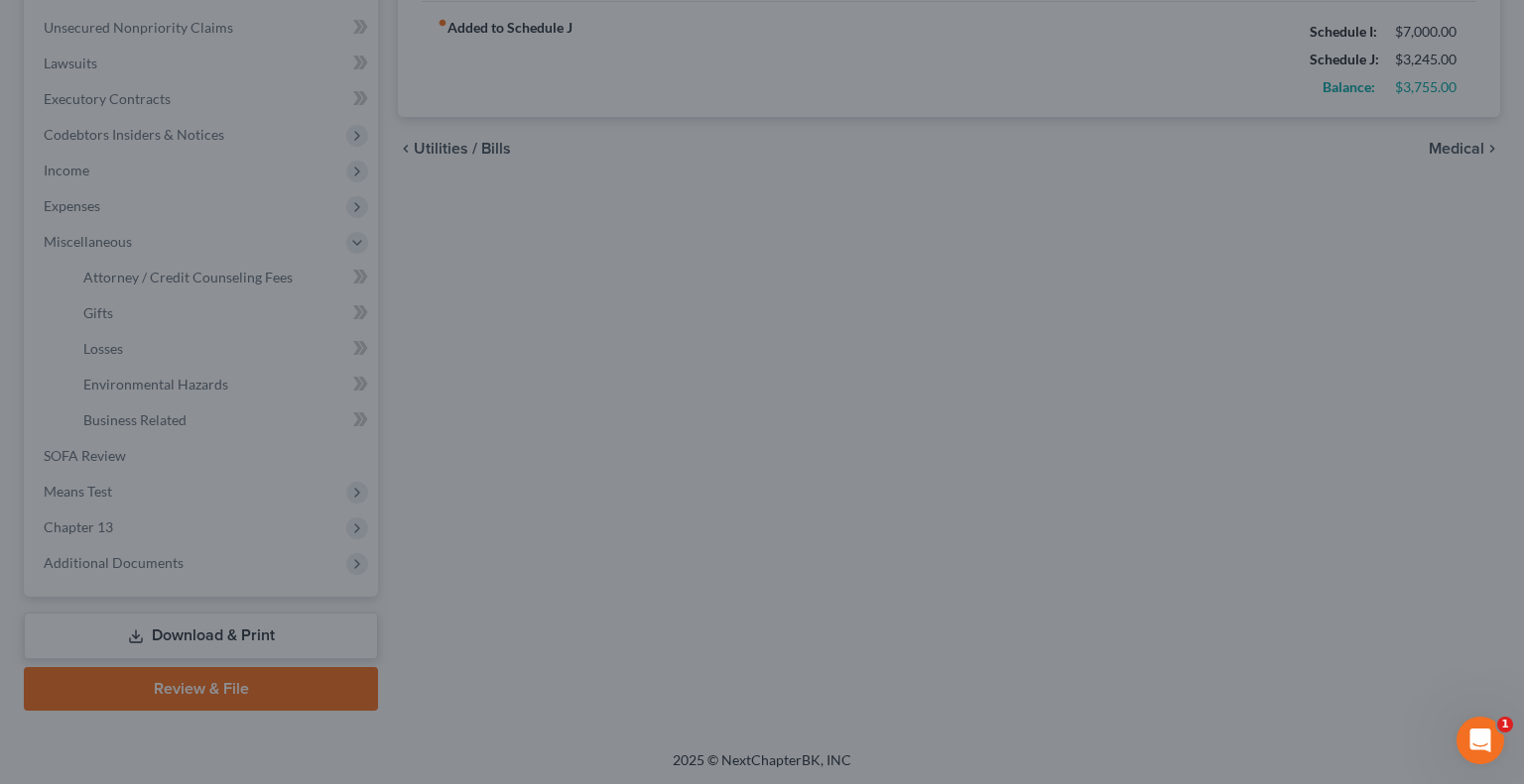
type input "1,600.00"
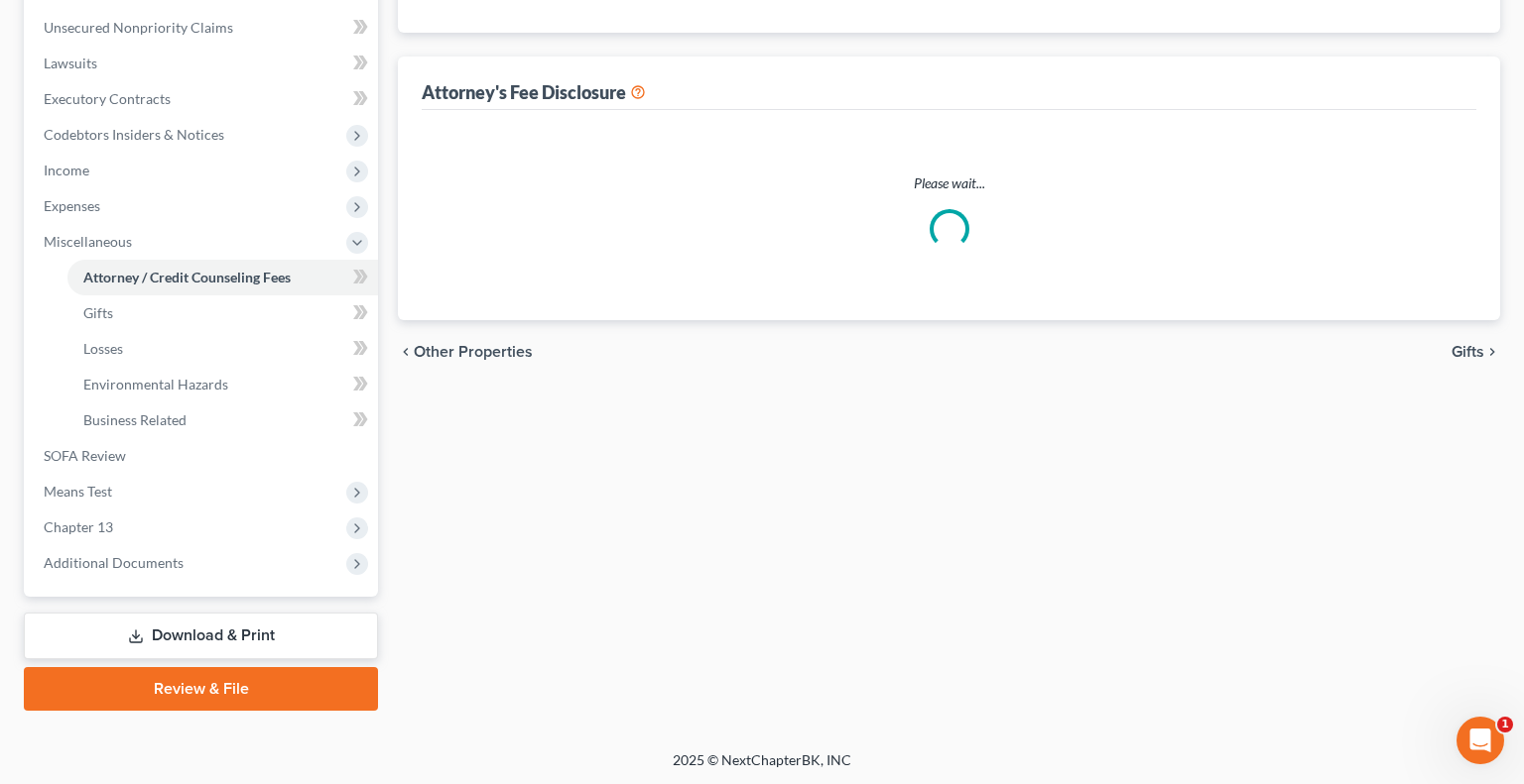
select select "1"
select select "0"
select select "1"
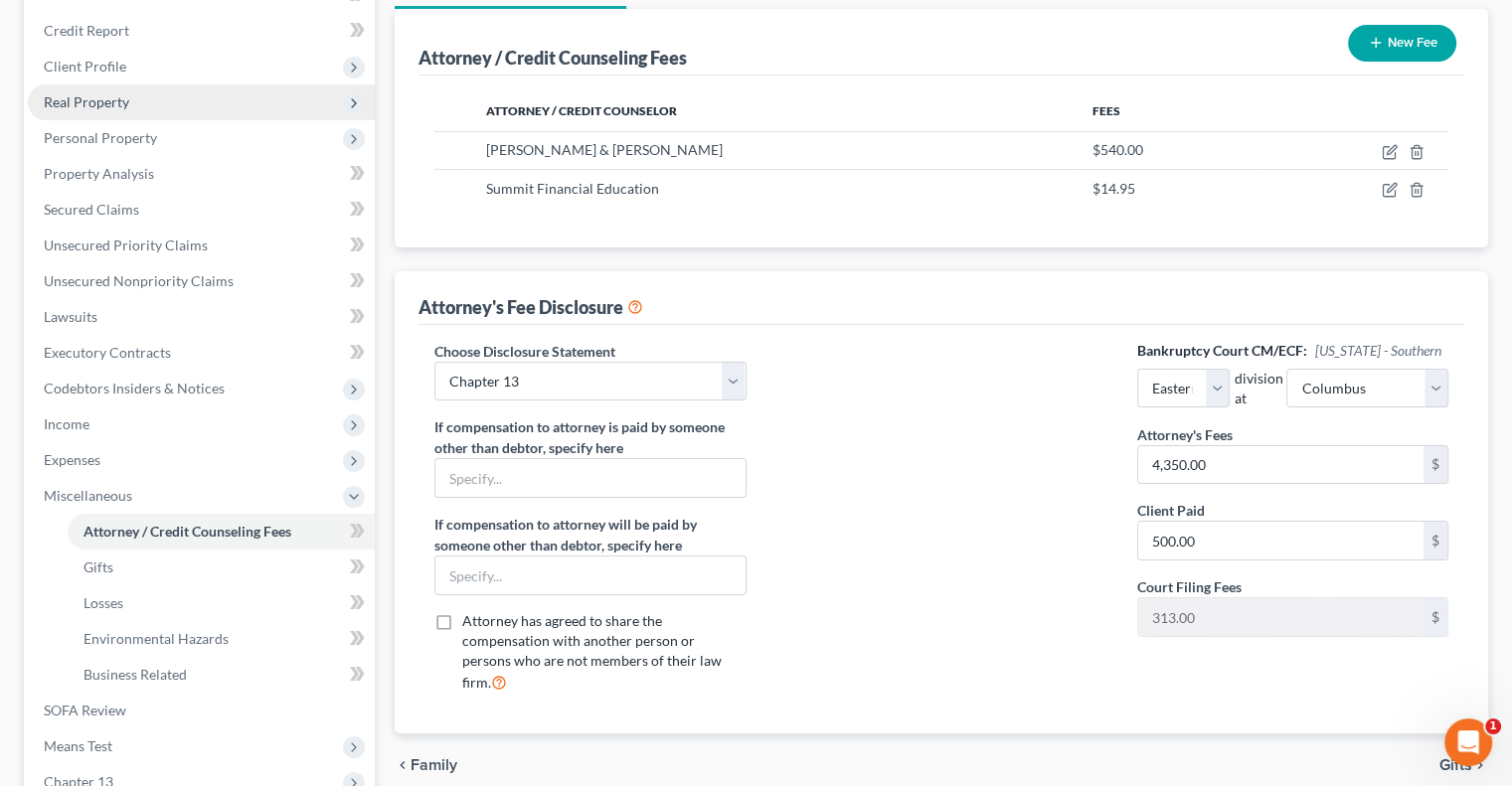
scroll to position [483, 0]
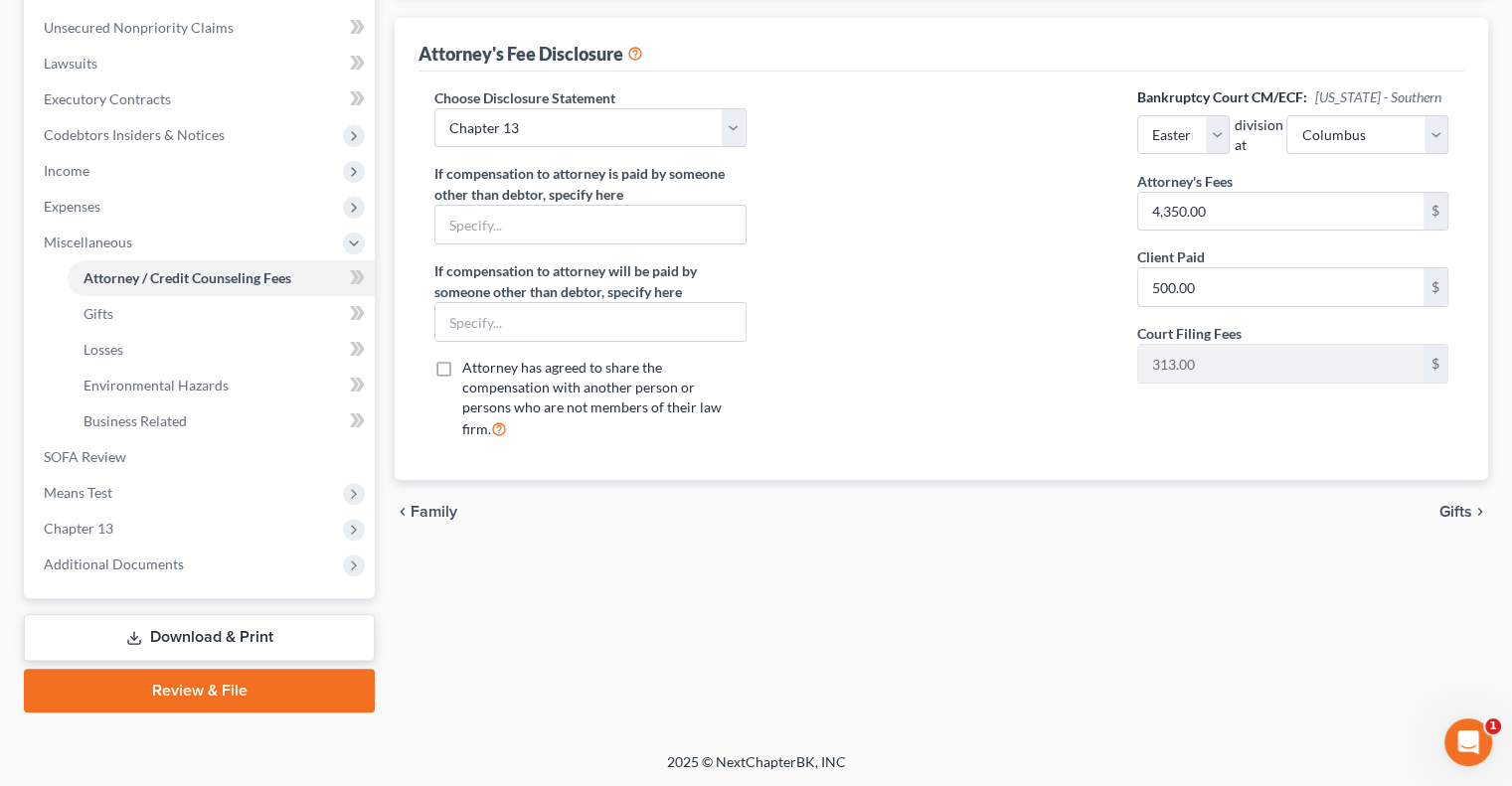
click at [222, 631] on link "Download & Print" at bounding box center [199, 637] width 351 height 47
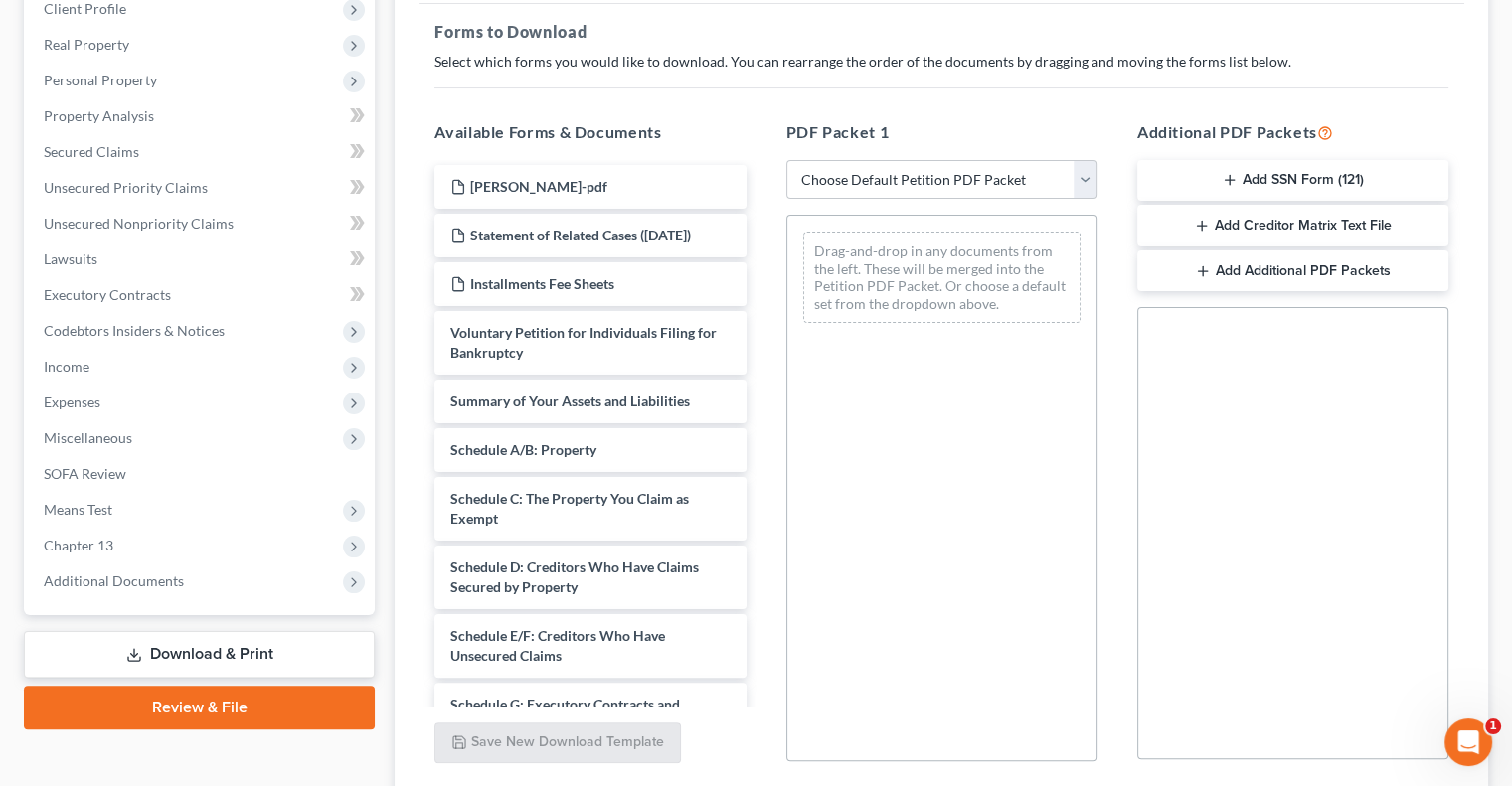
scroll to position [298, 0]
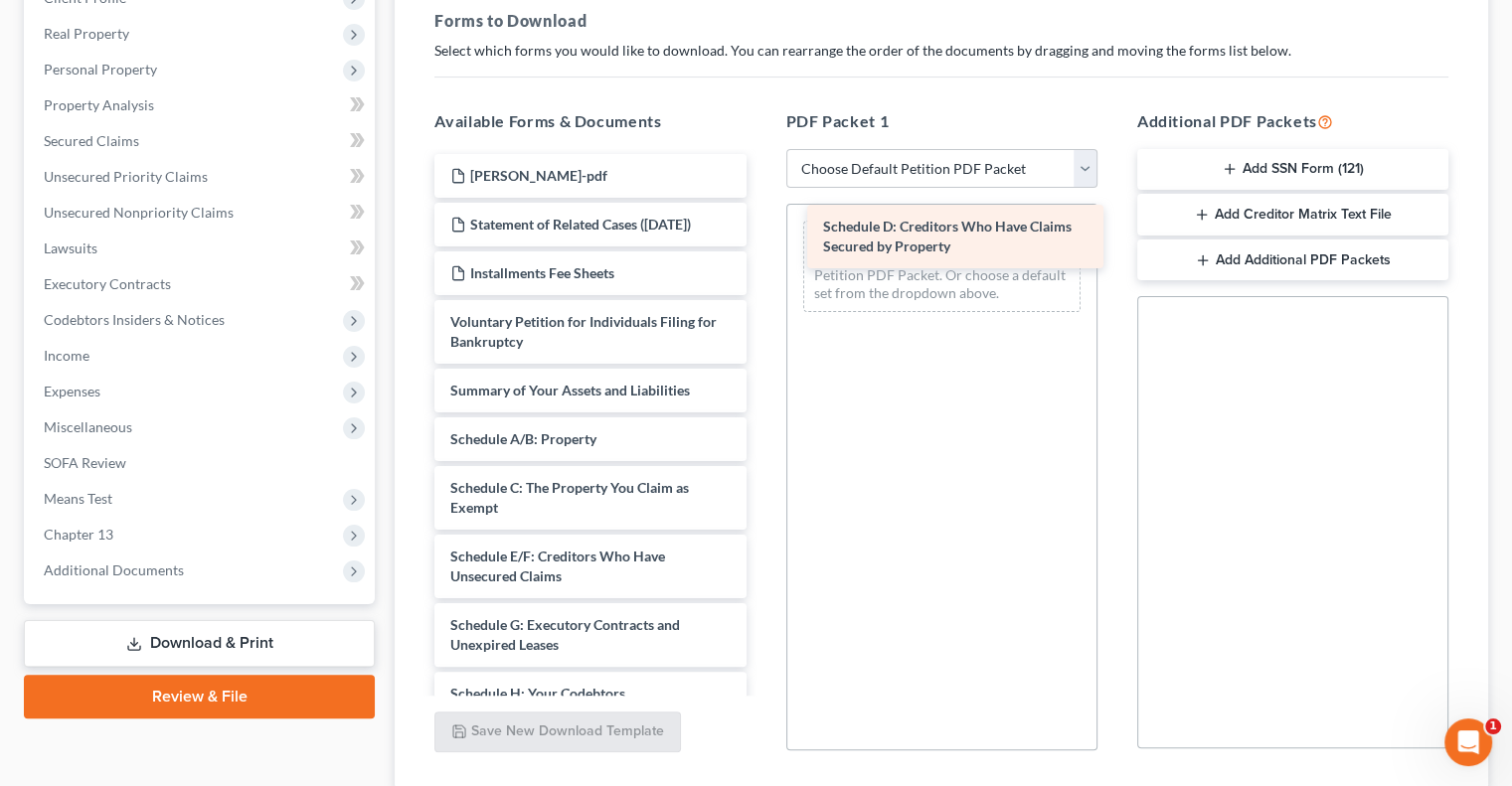
drag, startPoint x: 580, startPoint y: 577, endPoint x: 952, endPoint y: 229, distance: 509.9
click at [761, 229] on div "Schedule D: Creditors Who Have Claims Secured by Property Huffman, Justin-pdf S…" at bounding box center [589, 694] width 343 height 1080
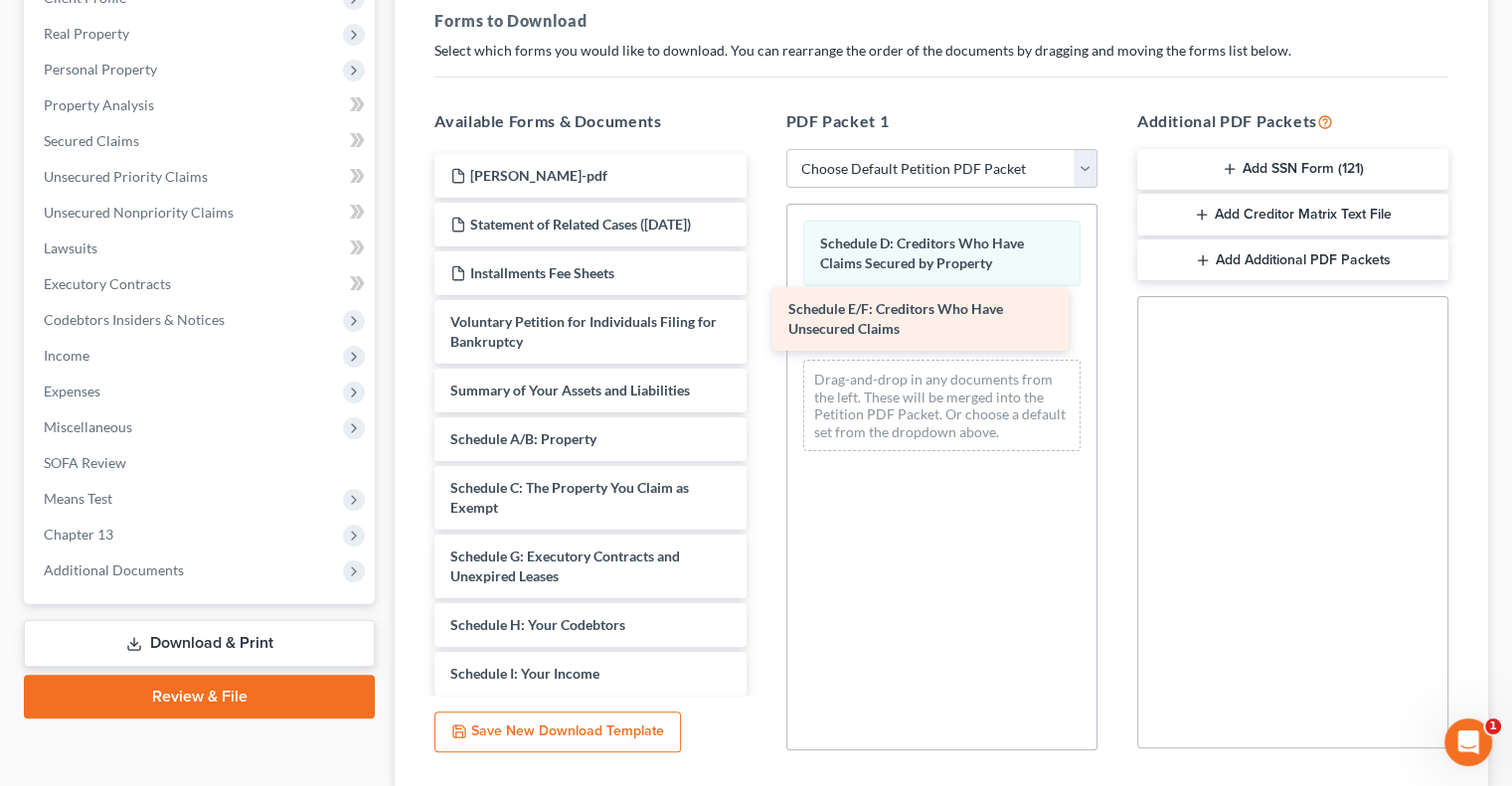
drag, startPoint x: 668, startPoint y: 588, endPoint x: 1006, endPoint y: 323, distance: 429.7
click at [761, 323] on div "Schedule E/F: Creditors Who Have Unsecured Claims Huffman, Justin-pdf Statement…" at bounding box center [589, 659] width 343 height 1011
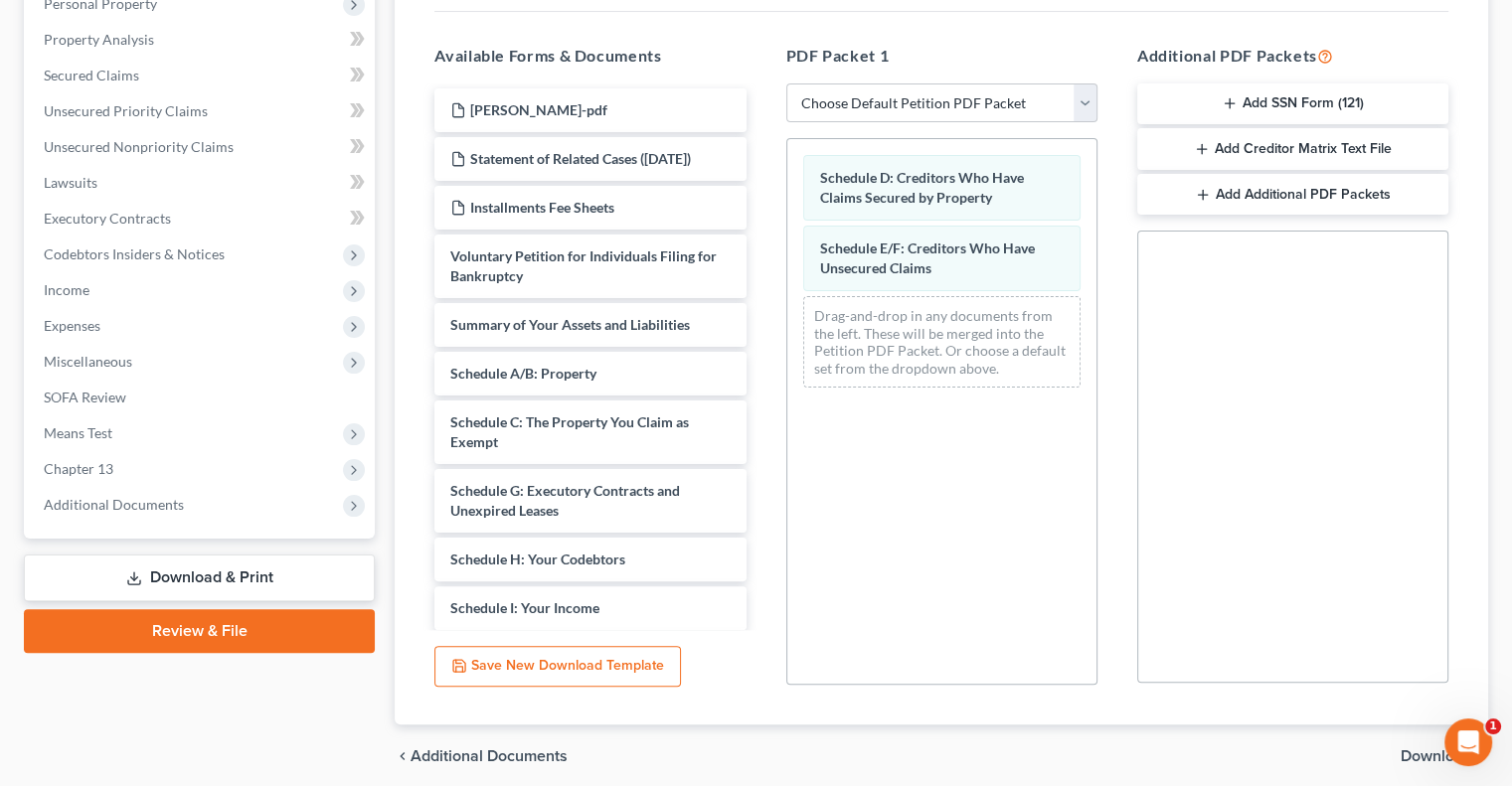
scroll to position [439, 0]
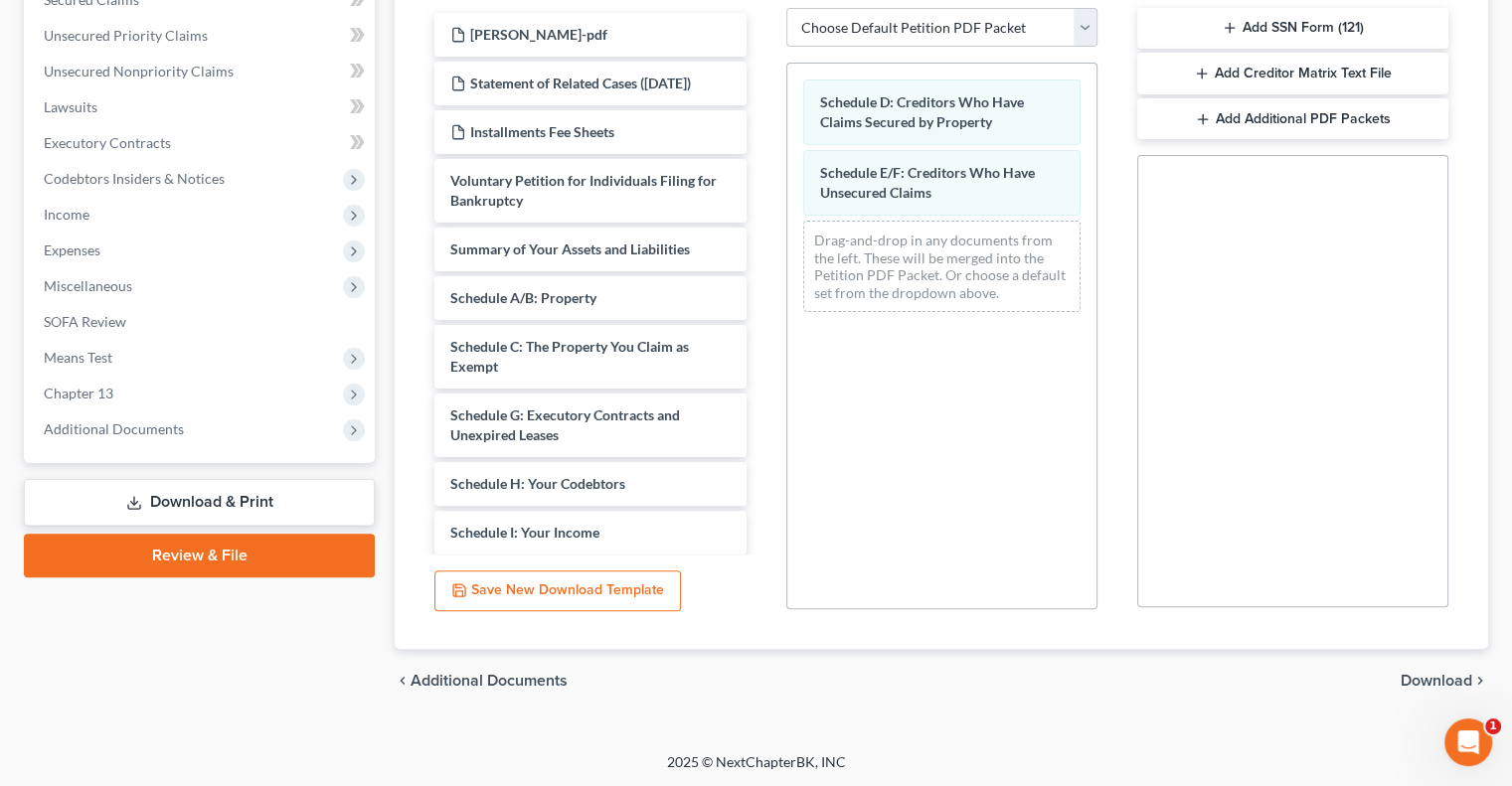
click at [1427, 675] on span "Download" at bounding box center [1437, 681] width 72 height 16
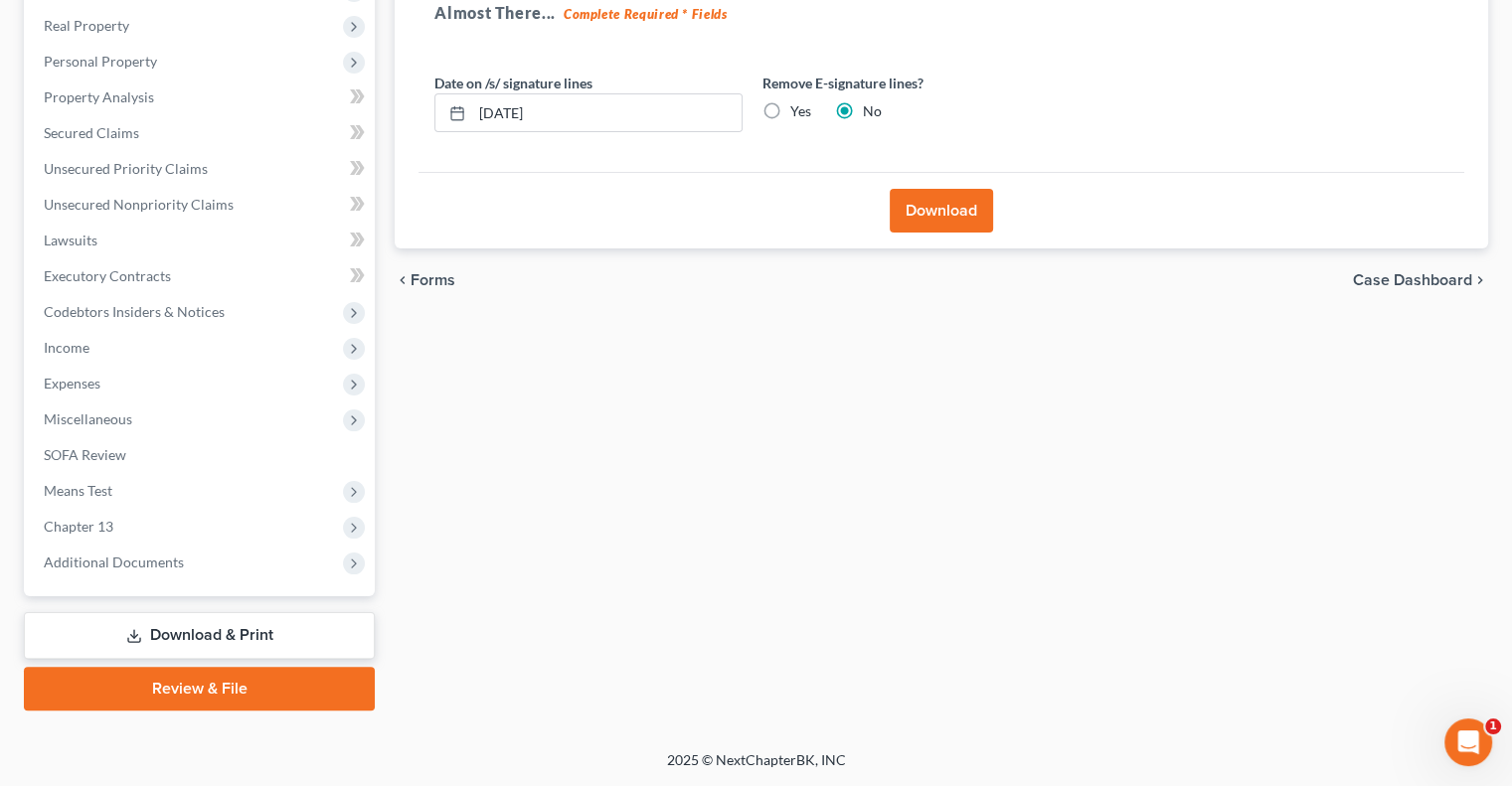
scroll to position [304, 0]
click at [925, 218] on button "Download" at bounding box center [941, 213] width 103 height 44
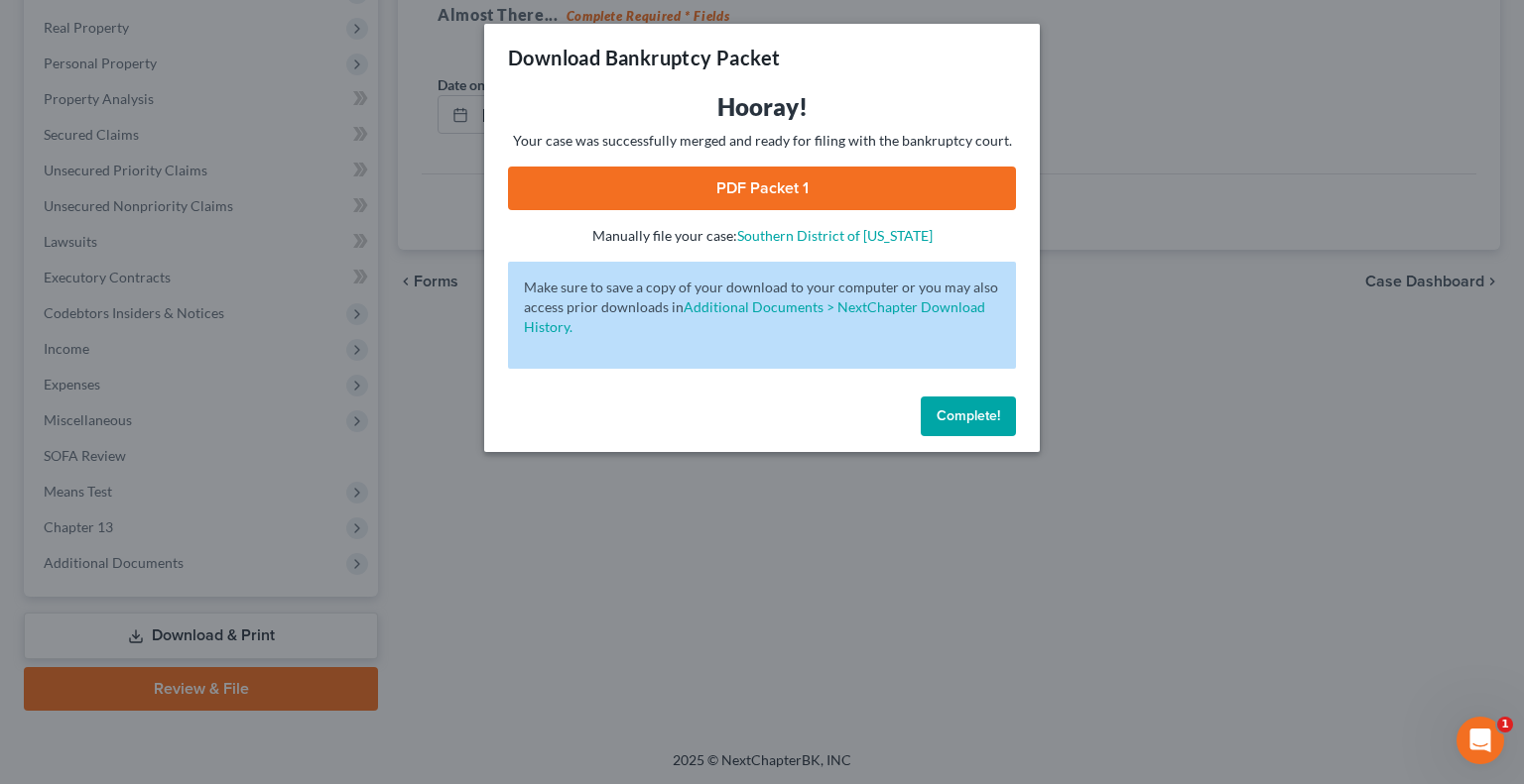
click at [769, 197] on link "PDF Packet 1" at bounding box center [762, 189] width 508 height 44
drag, startPoint x: 989, startPoint y: 412, endPoint x: 972, endPoint y: 409, distance: 17.3
click at [989, 412] on span "Complete!" at bounding box center [968, 416] width 64 height 17
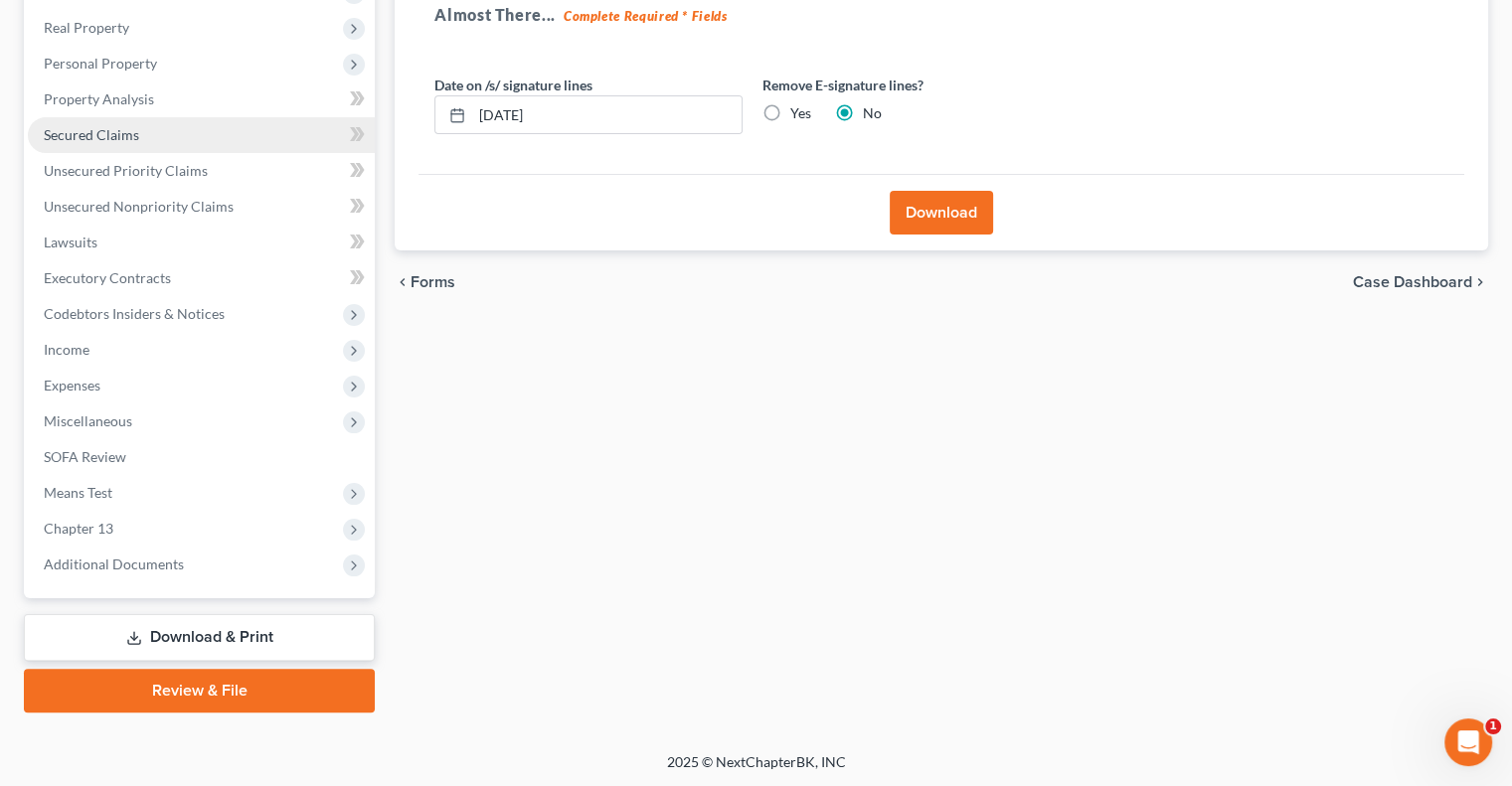
click at [104, 134] on span "Secured Claims" at bounding box center [91, 134] width 95 height 17
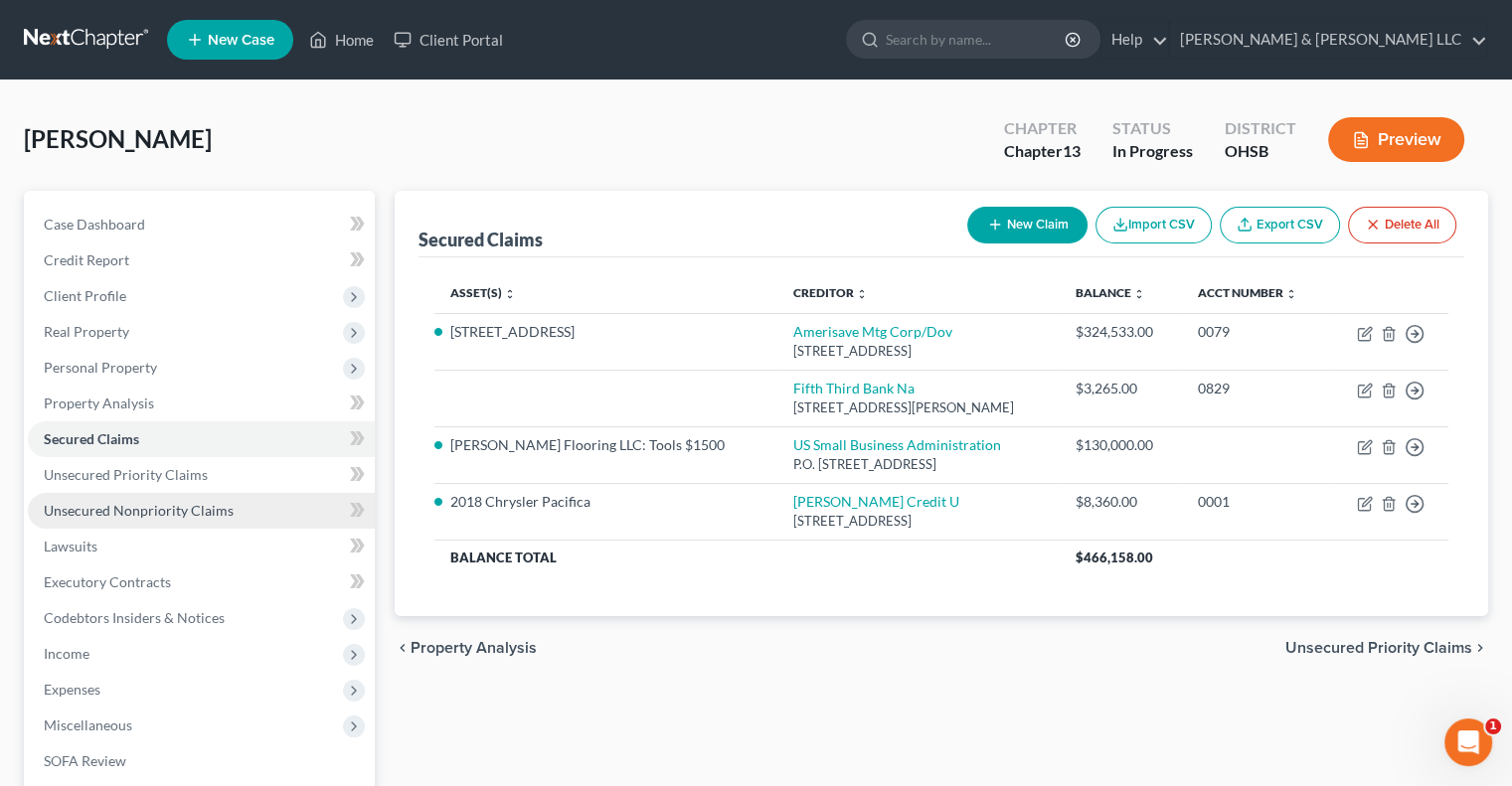
drag, startPoint x: 223, startPoint y: 516, endPoint x: 235, endPoint y: 518, distance: 12.1
click at [223, 516] on span "Unsecured Nonpriority Claims" at bounding box center [139, 510] width 190 height 17
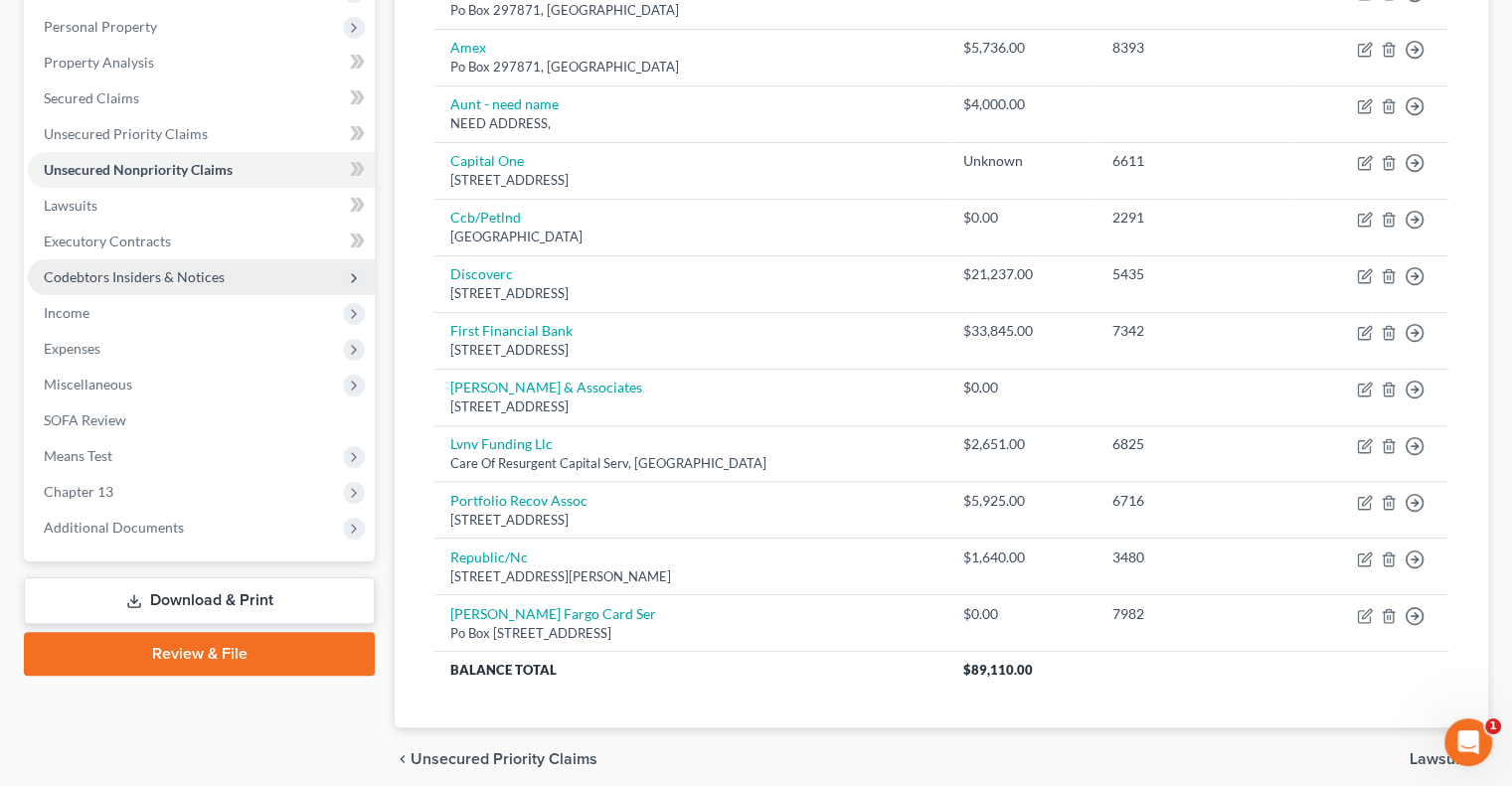
scroll to position [219, 0]
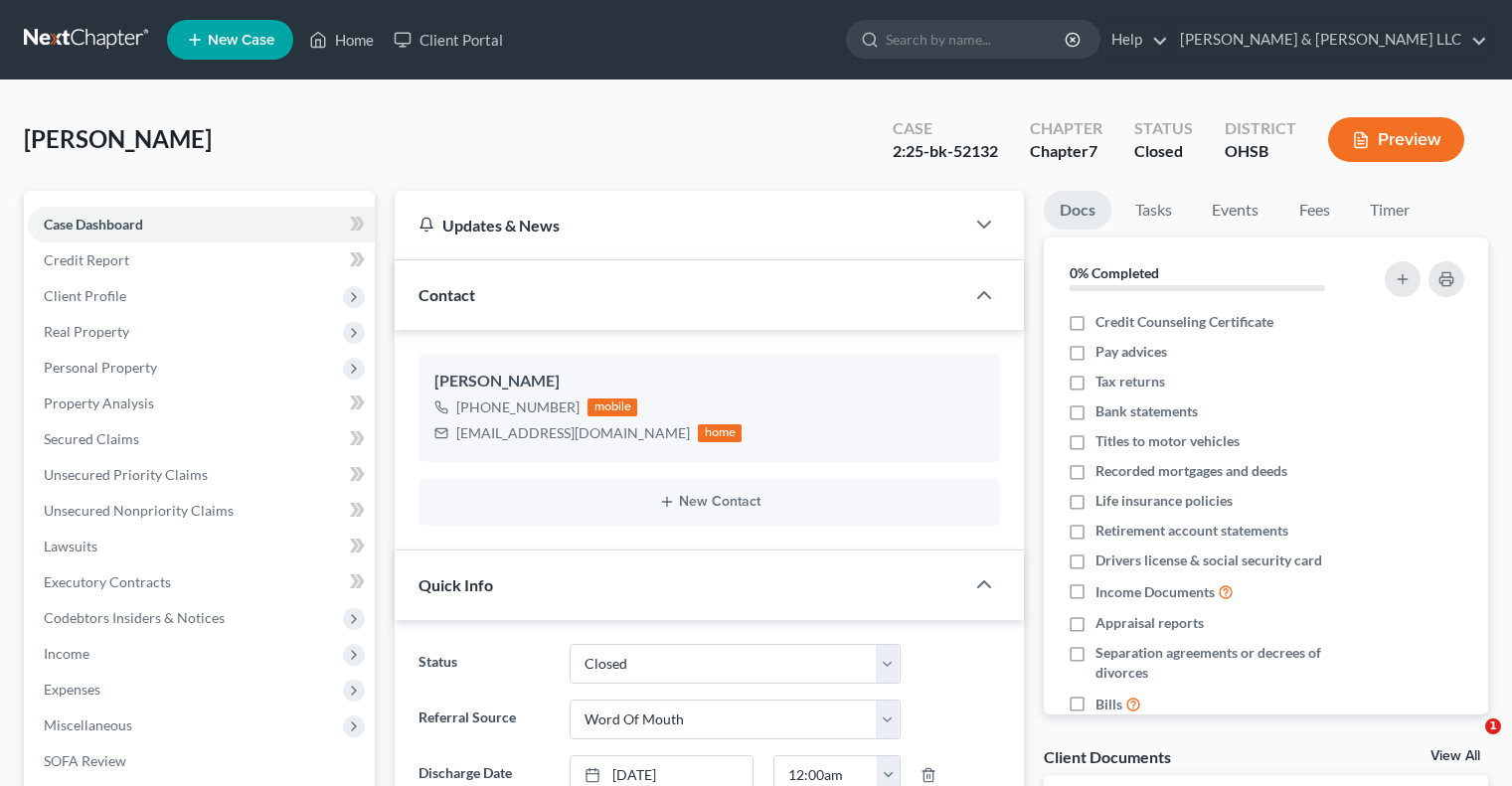
select select "0"
